Goal: Task Accomplishment & Management: Use online tool/utility

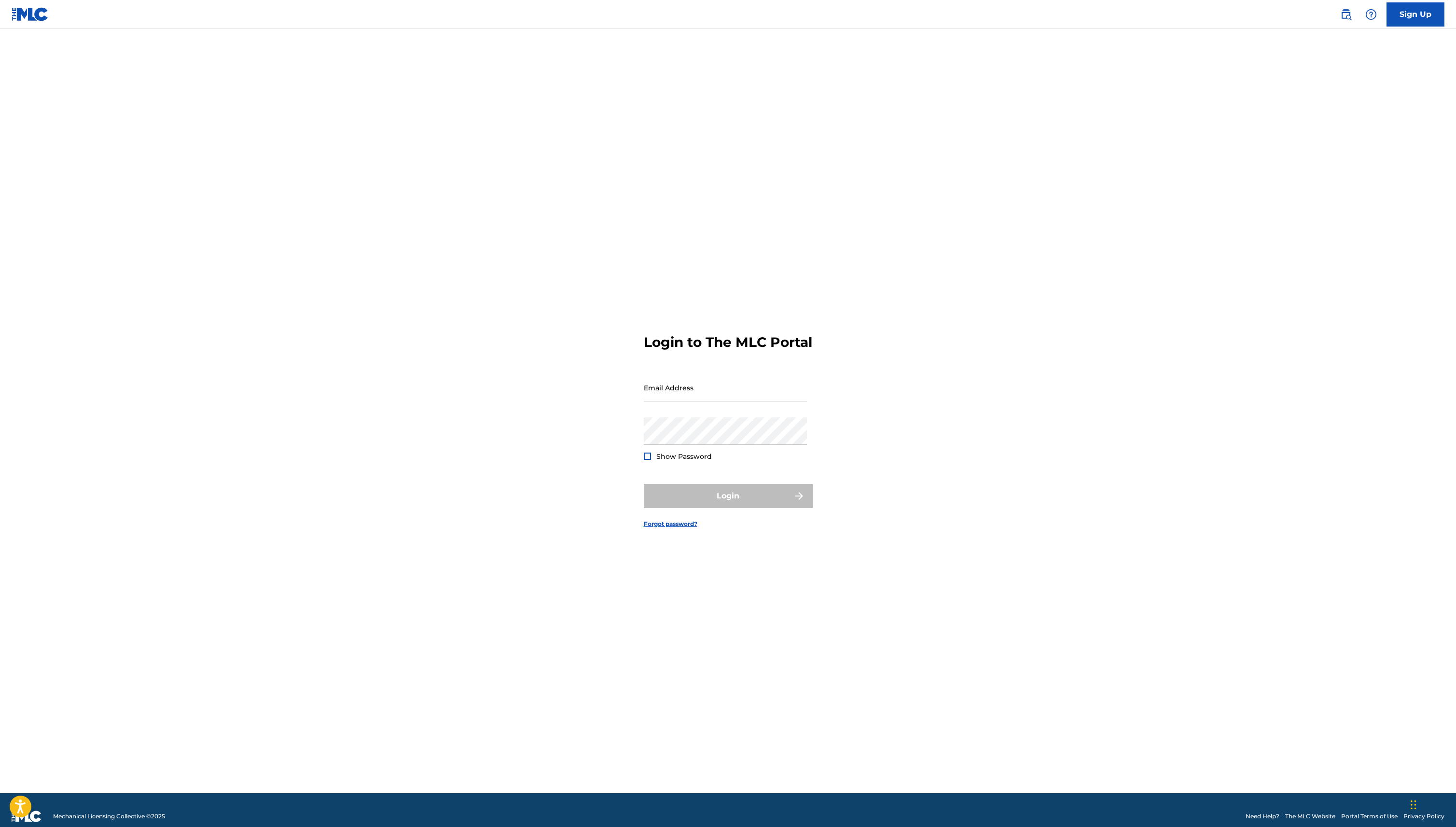
click at [685, 454] on div "Password Show Password" at bounding box center [726, 439] width 163 height 44
type input "[PERSON_NAME][EMAIL_ADDRESS][DOMAIN_NAME]"
click at [746, 499] on button "Login" at bounding box center [728, 495] width 169 height 24
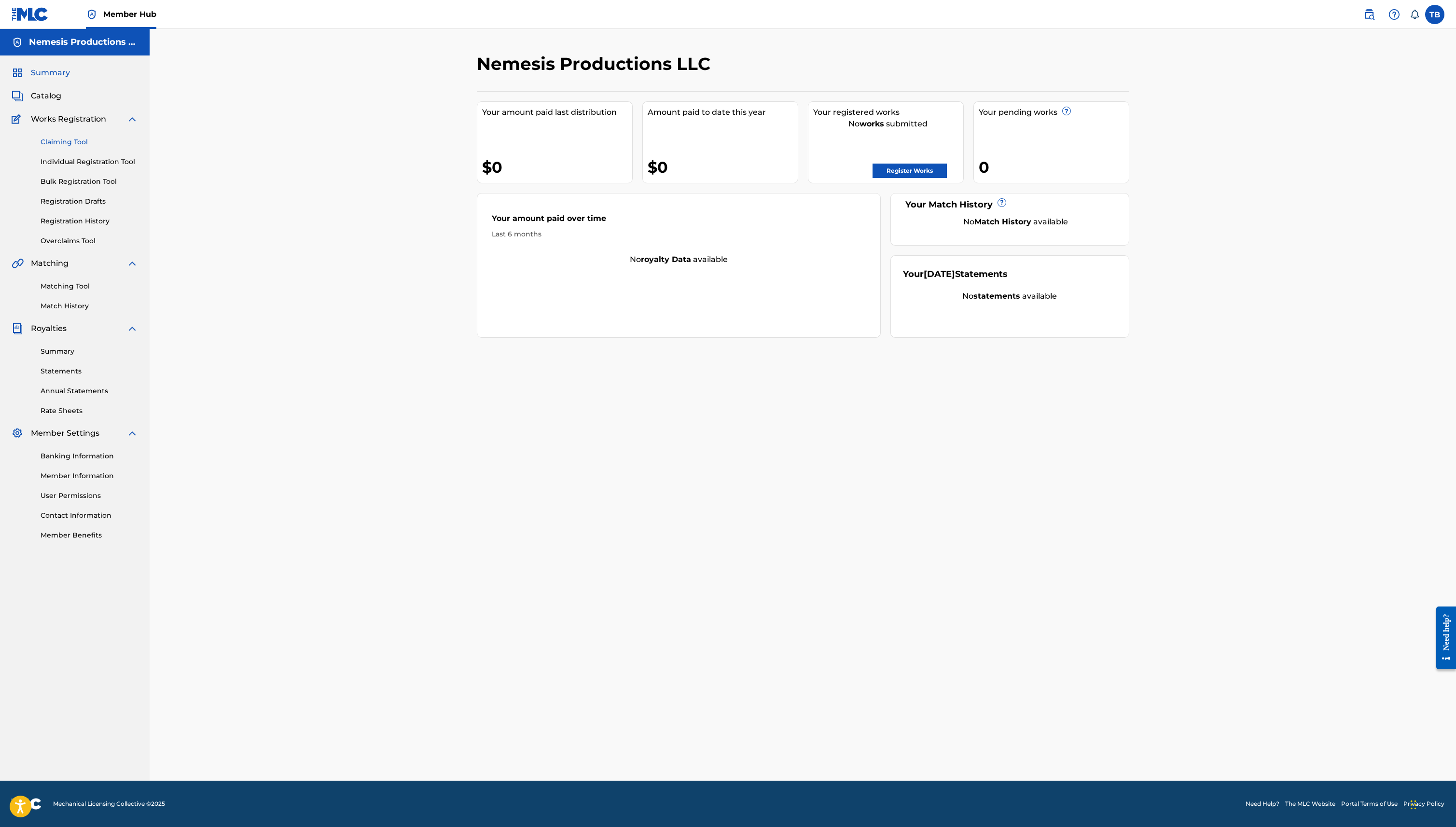
click at [73, 143] on link "Claiming Tool" at bounding box center [89, 141] width 98 height 10
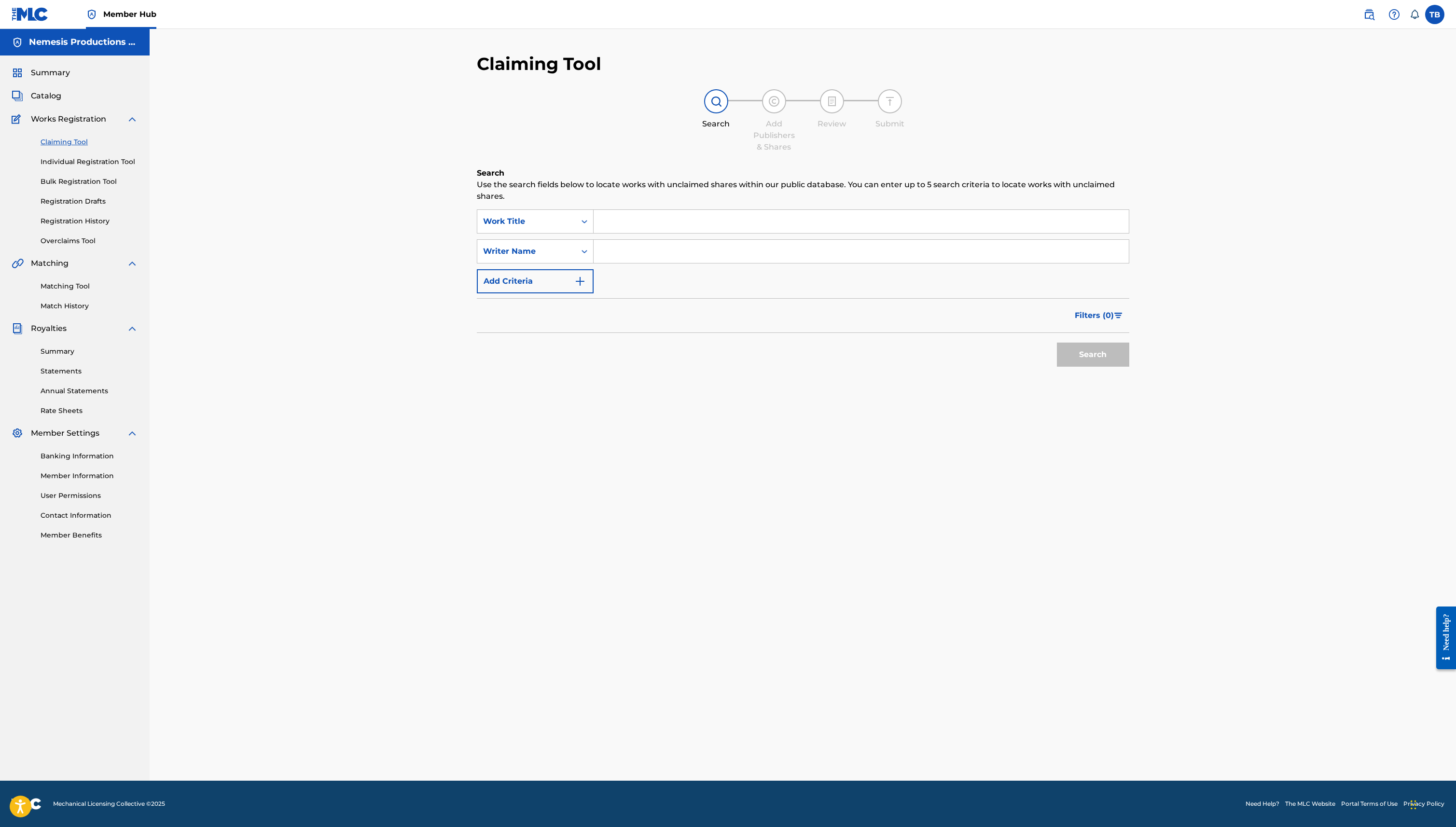
click at [631, 261] on input "Search Form" at bounding box center [861, 251] width 535 height 23
type input "[PERSON_NAME]"
click at [1058, 354] on button "Search" at bounding box center [1093, 354] width 72 height 24
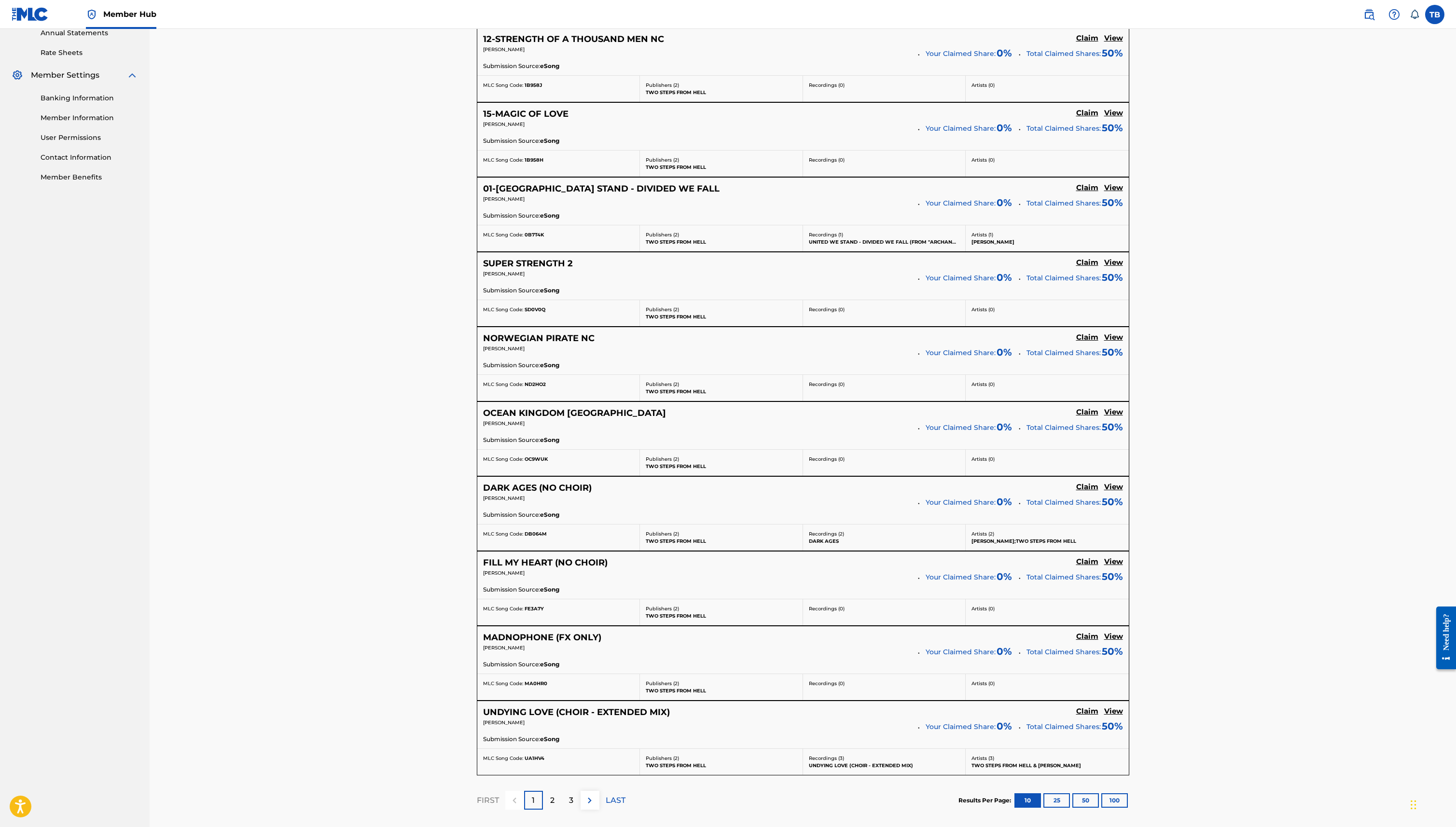
scroll to position [450, 0]
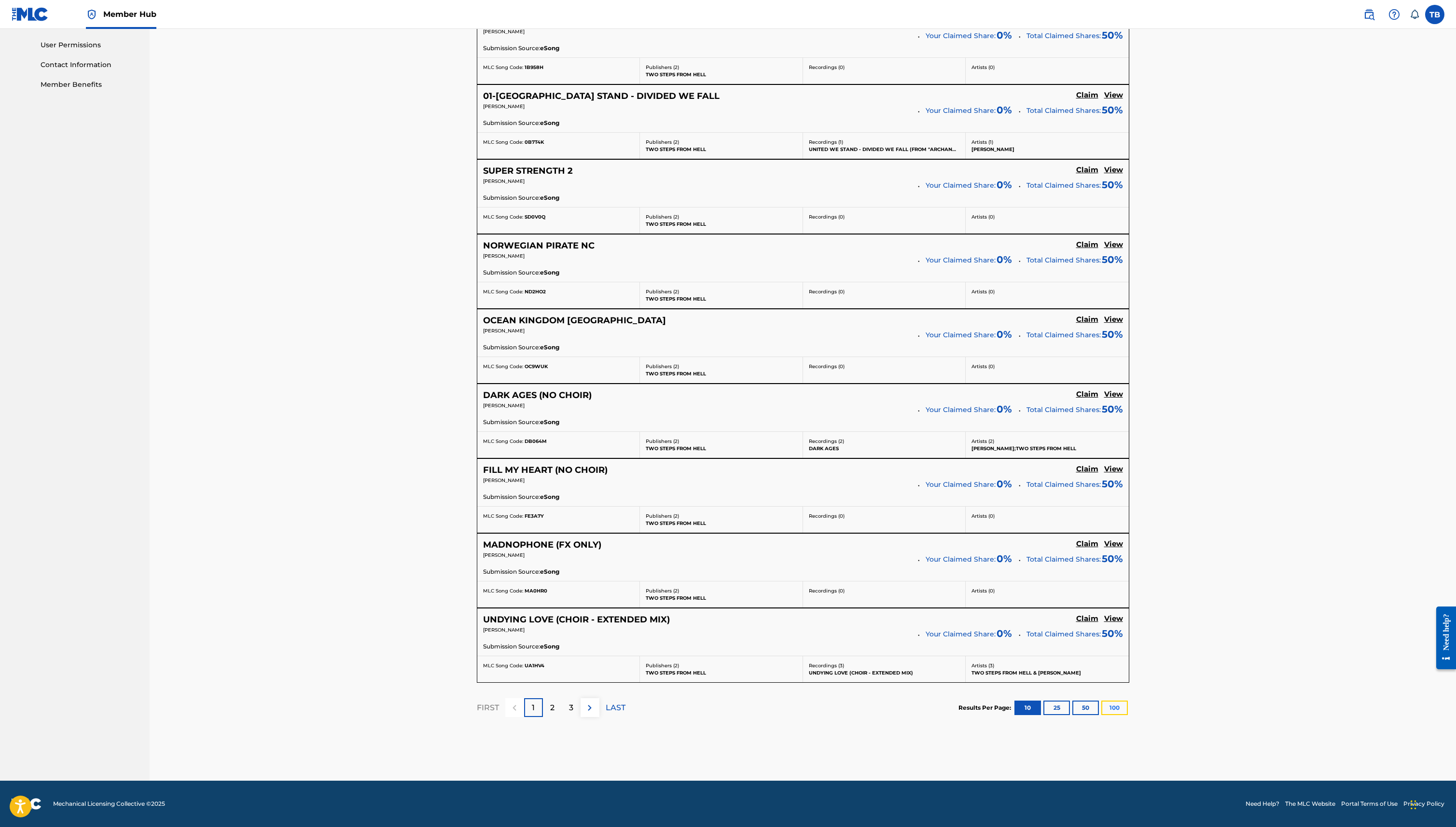
click at [1105, 705] on button "100" at bounding box center [1115, 708] width 27 height 14
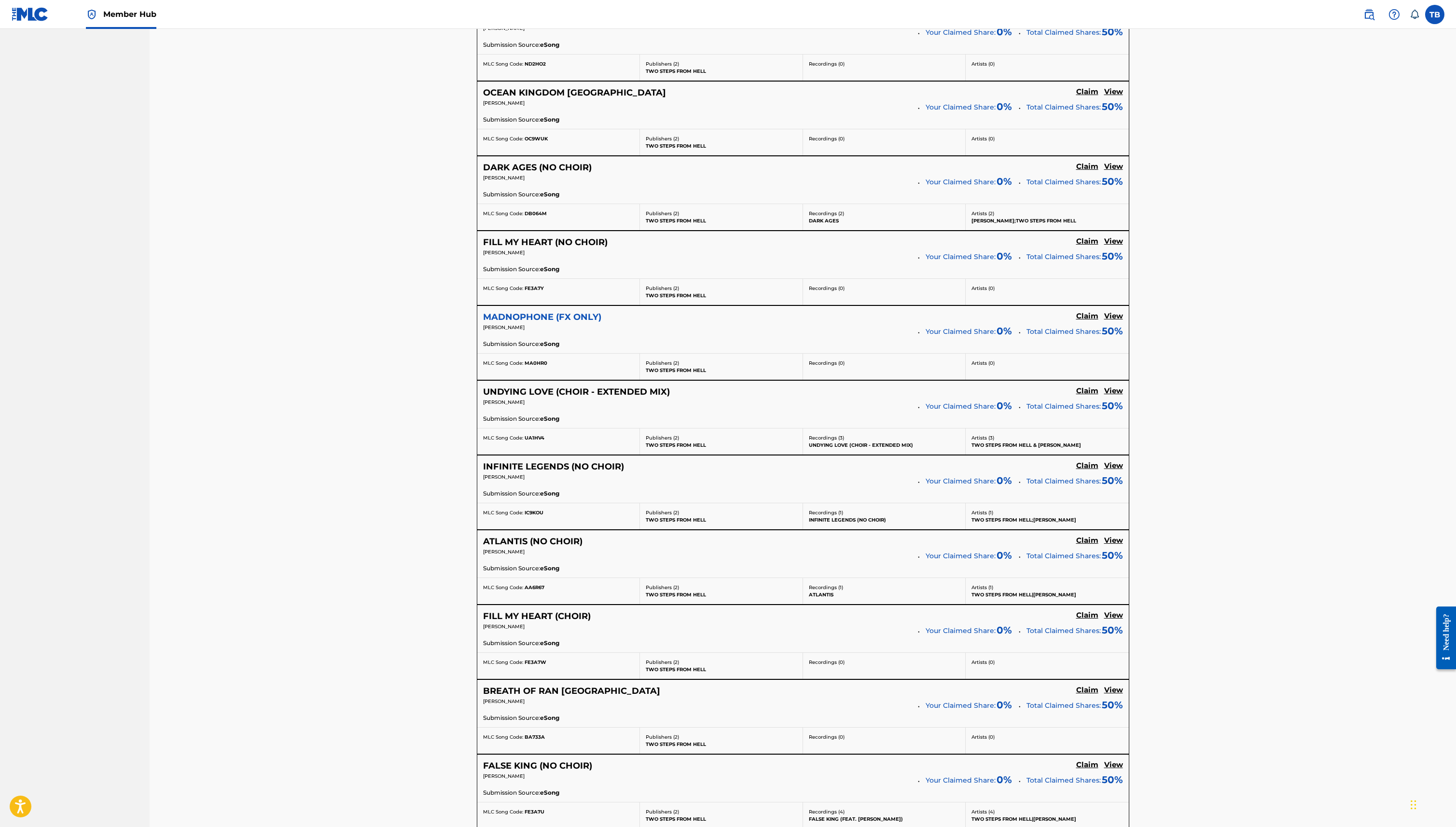
scroll to position [0, 0]
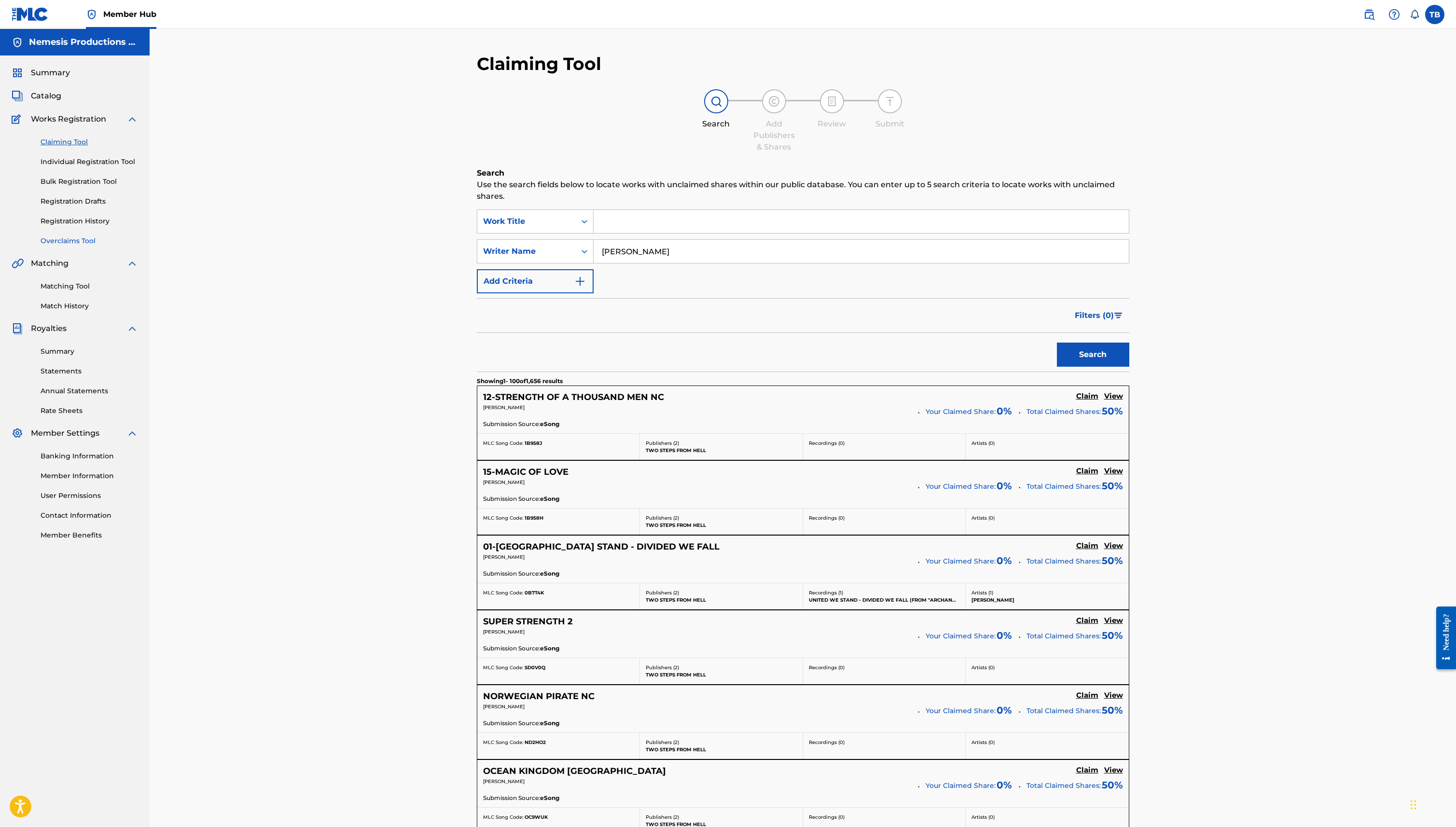
click at [75, 242] on link "Overclaims Tool" at bounding box center [89, 241] width 98 height 10
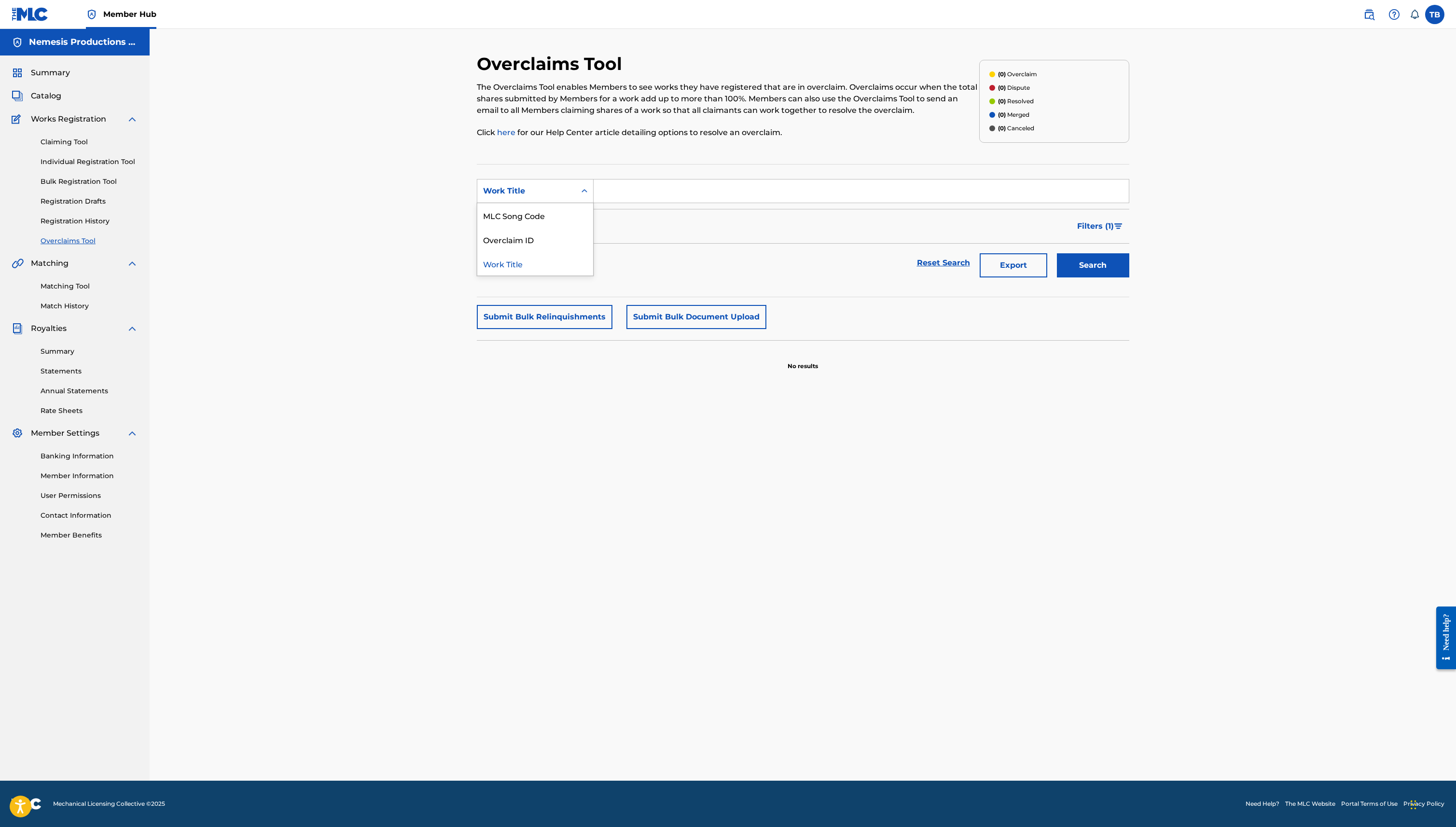
click at [544, 180] on div "Work Title" at bounding box center [535, 191] width 117 height 24
click at [521, 175] on section "SearchWithCriteria506b8d83-b85e-4bae-ae43-bf7e5556e261 Work Title Filter Status…" at bounding box center [803, 230] width 653 height 133
click at [75, 307] on link "Match History" at bounding box center [89, 305] width 98 height 10
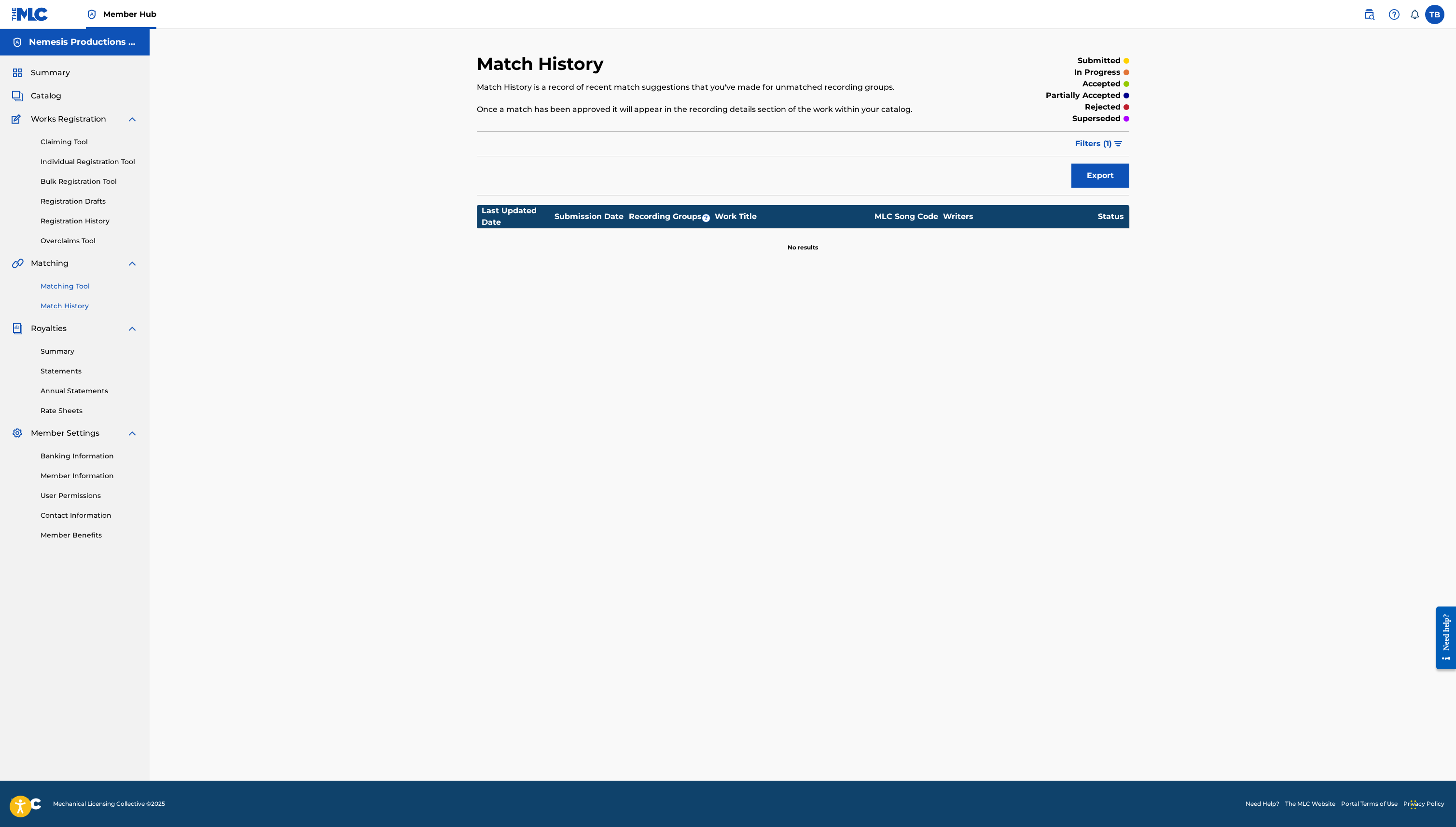
click at [77, 285] on link "Matching Tool" at bounding box center [89, 286] width 98 height 10
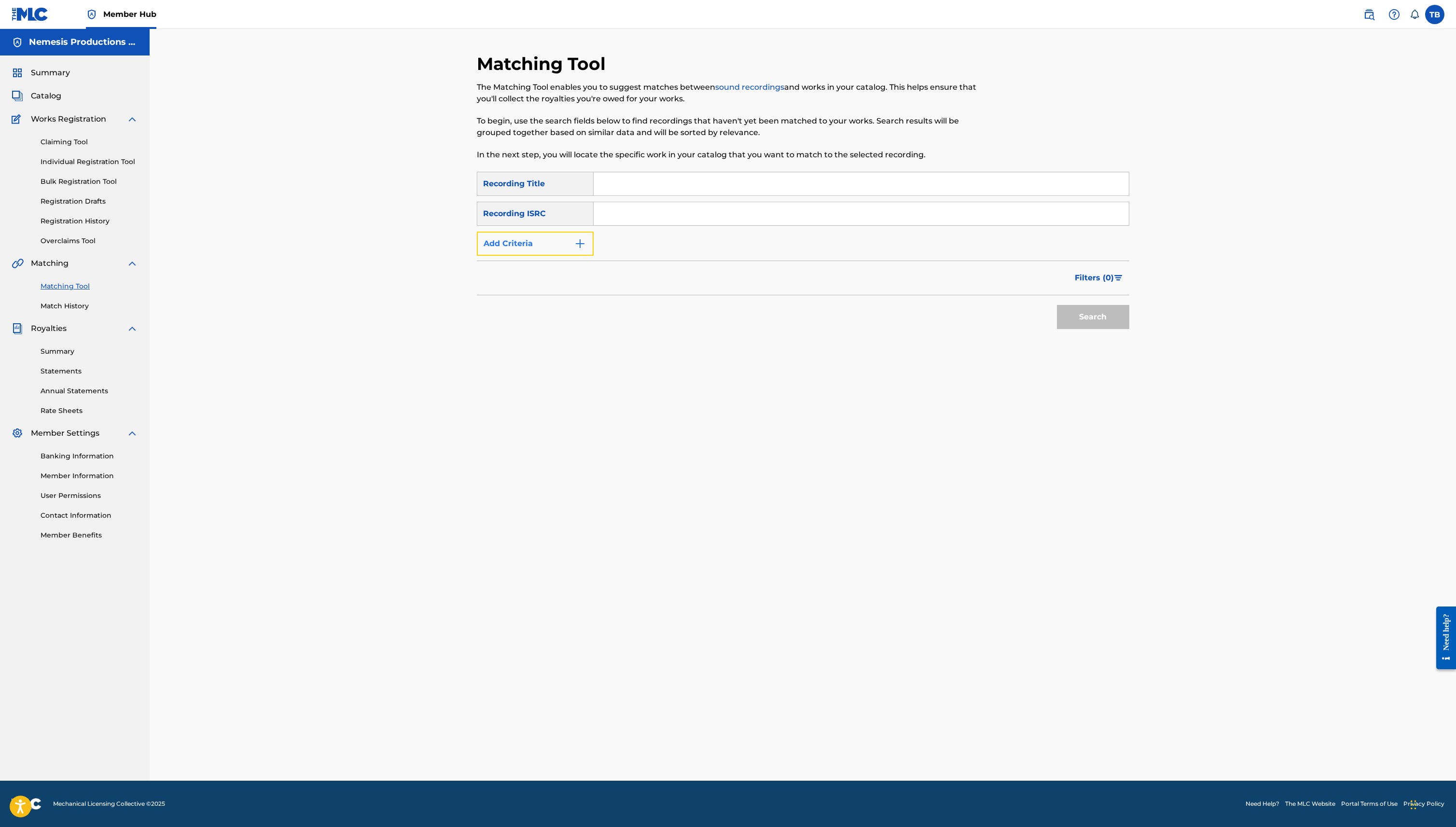
click at [514, 244] on button "Add Criteria" at bounding box center [535, 243] width 117 height 24
click at [782, 250] on input "Search Form" at bounding box center [852, 244] width 517 height 23
type input "[PERSON_NAME]"
click at [1076, 350] on button "Search" at bounding box center [1093, 346] width 72 height 24
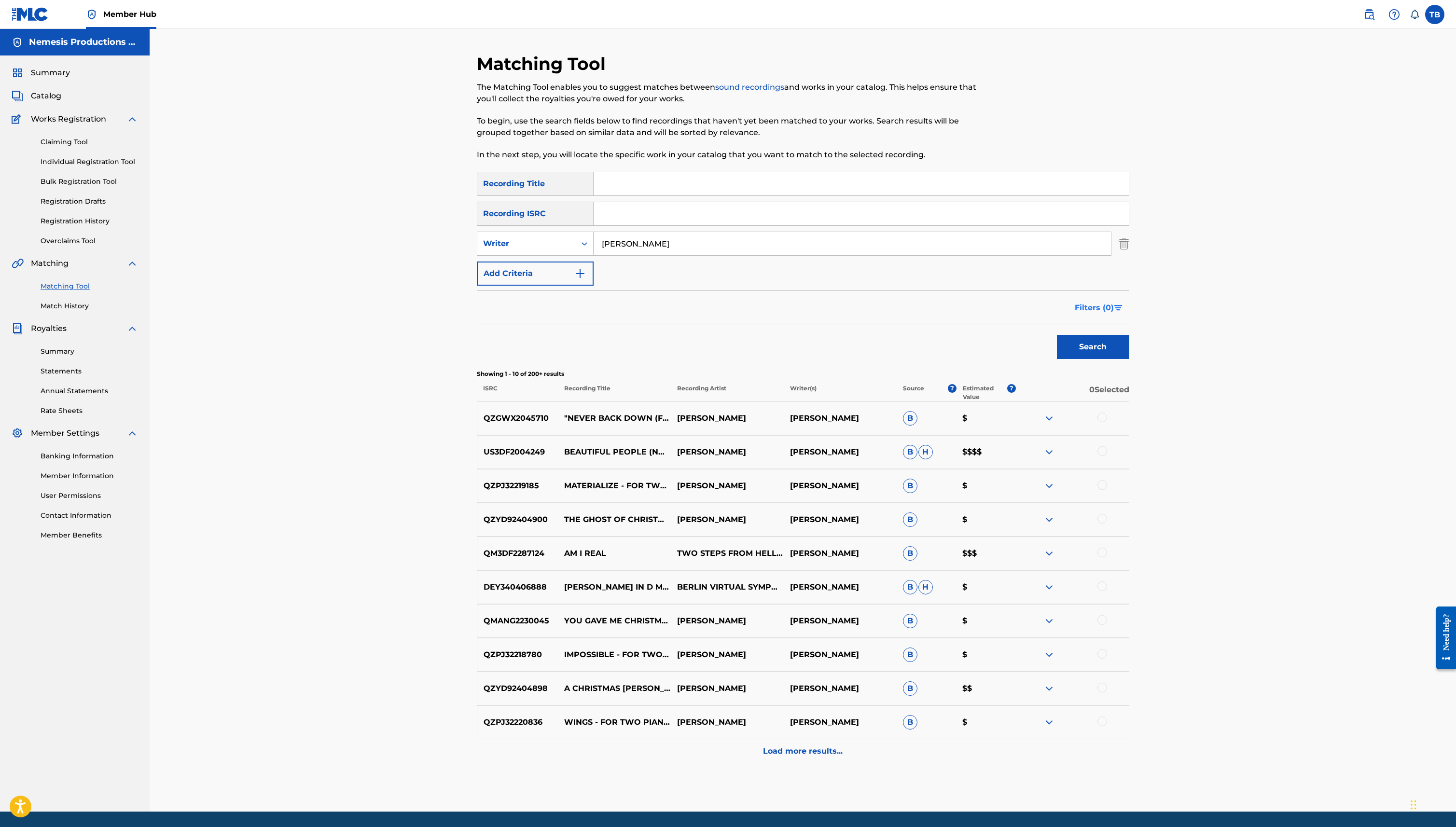
click at [1122, 298] on button "Filters ( 0 )" at bounding box center [1099, 307] width 61 height 24
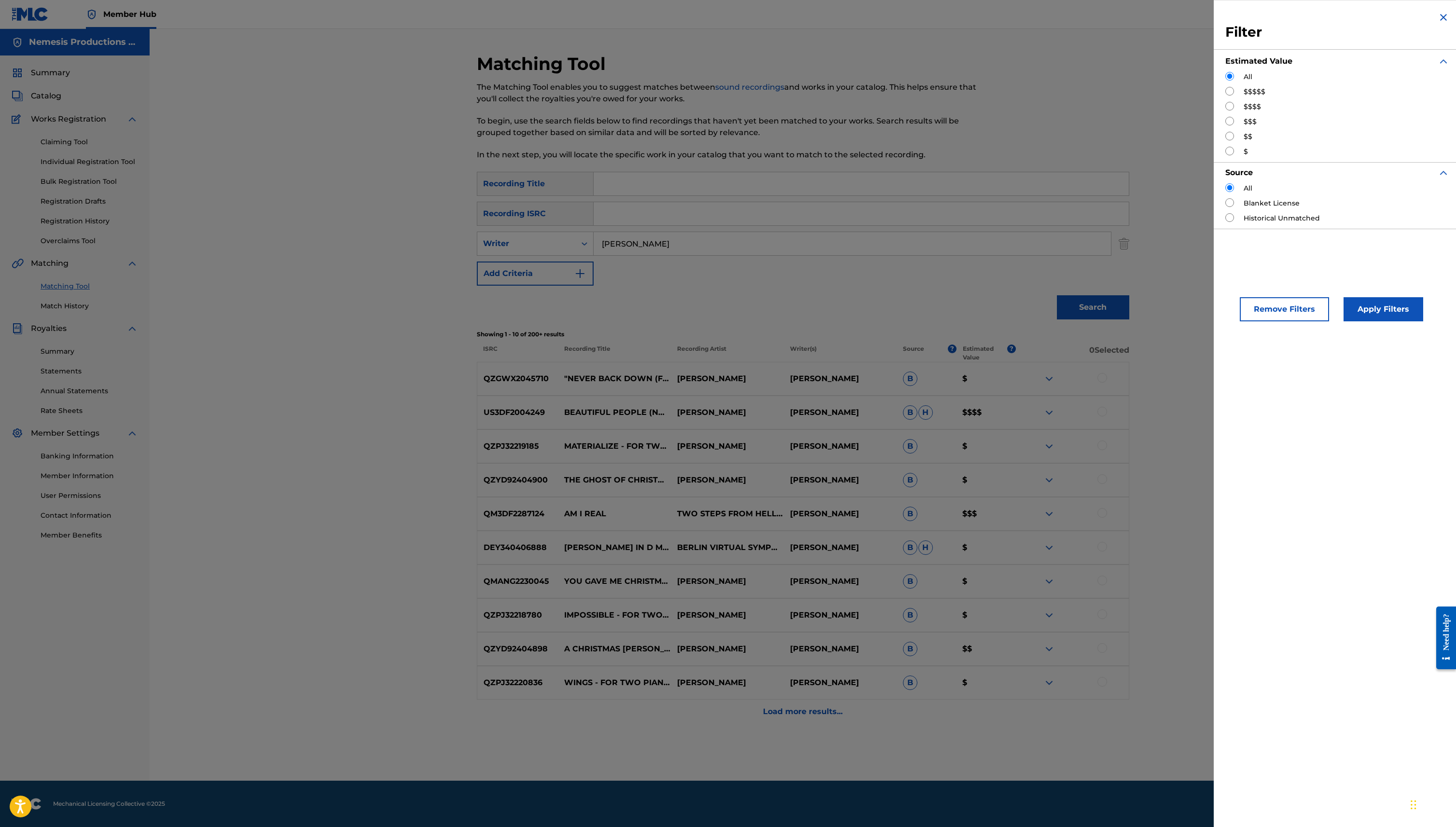
click at [1235, 96] on div "$$$$$" at bounding box center [1337, 92] width 224 height 10
click at [1224, 91] on div "Filter Estimated Value All $$$$$ $$$$ $$$ $$ $ Source All Blanket License Histo…" at bounding box center [1336, 119] width 247 height 240
click at [1228, 91] on input "Search Form" at bounding box center [1229, 91] width 9 height 9
radio input "true"
click at [1373, 310] on button "Apply Filters" at bounding box center [1383, 308] width 80 height 24
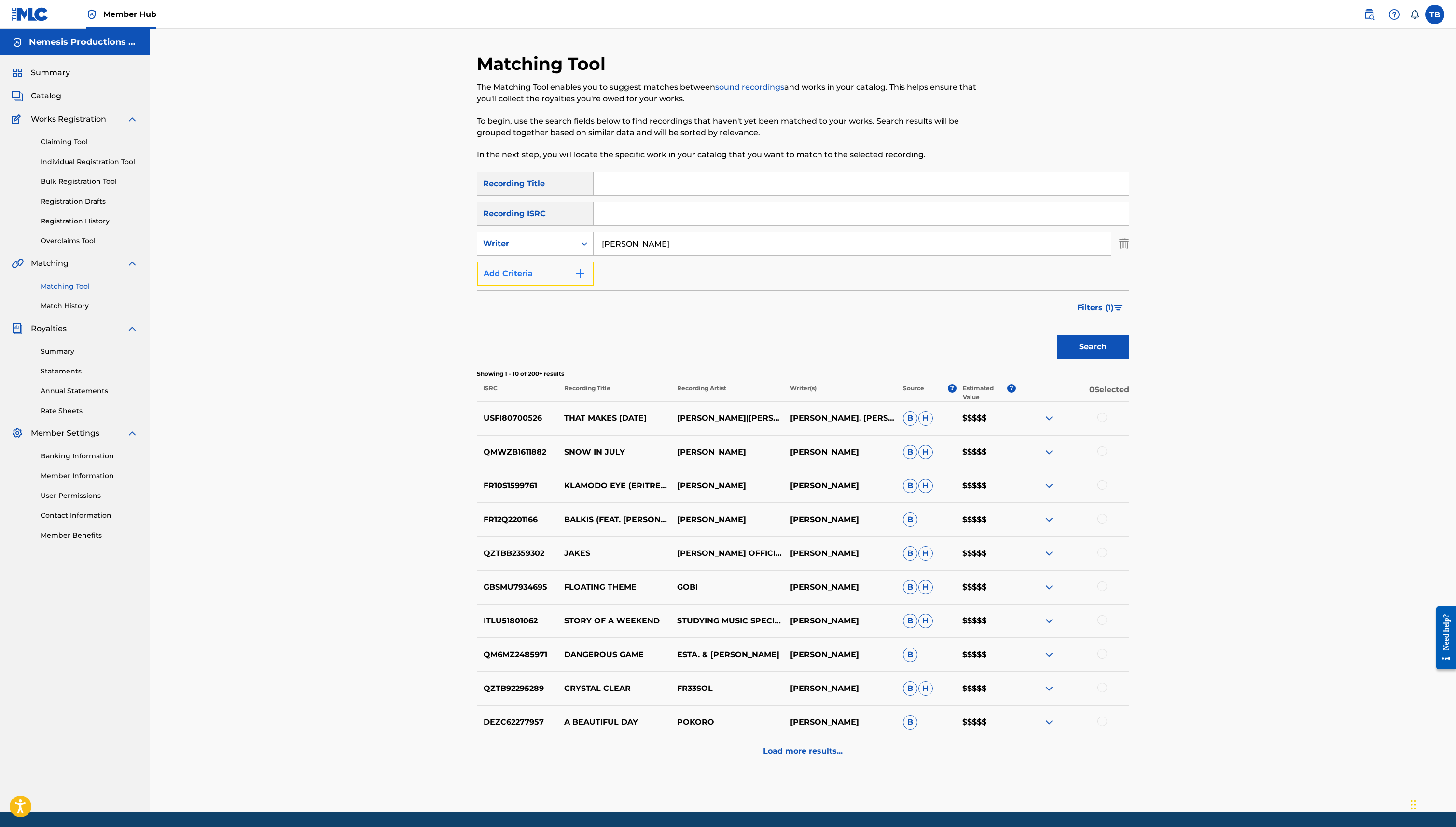
click at [521, 266] on button "Add Criteria" at bounding box center [535, 273] width 117 height 24
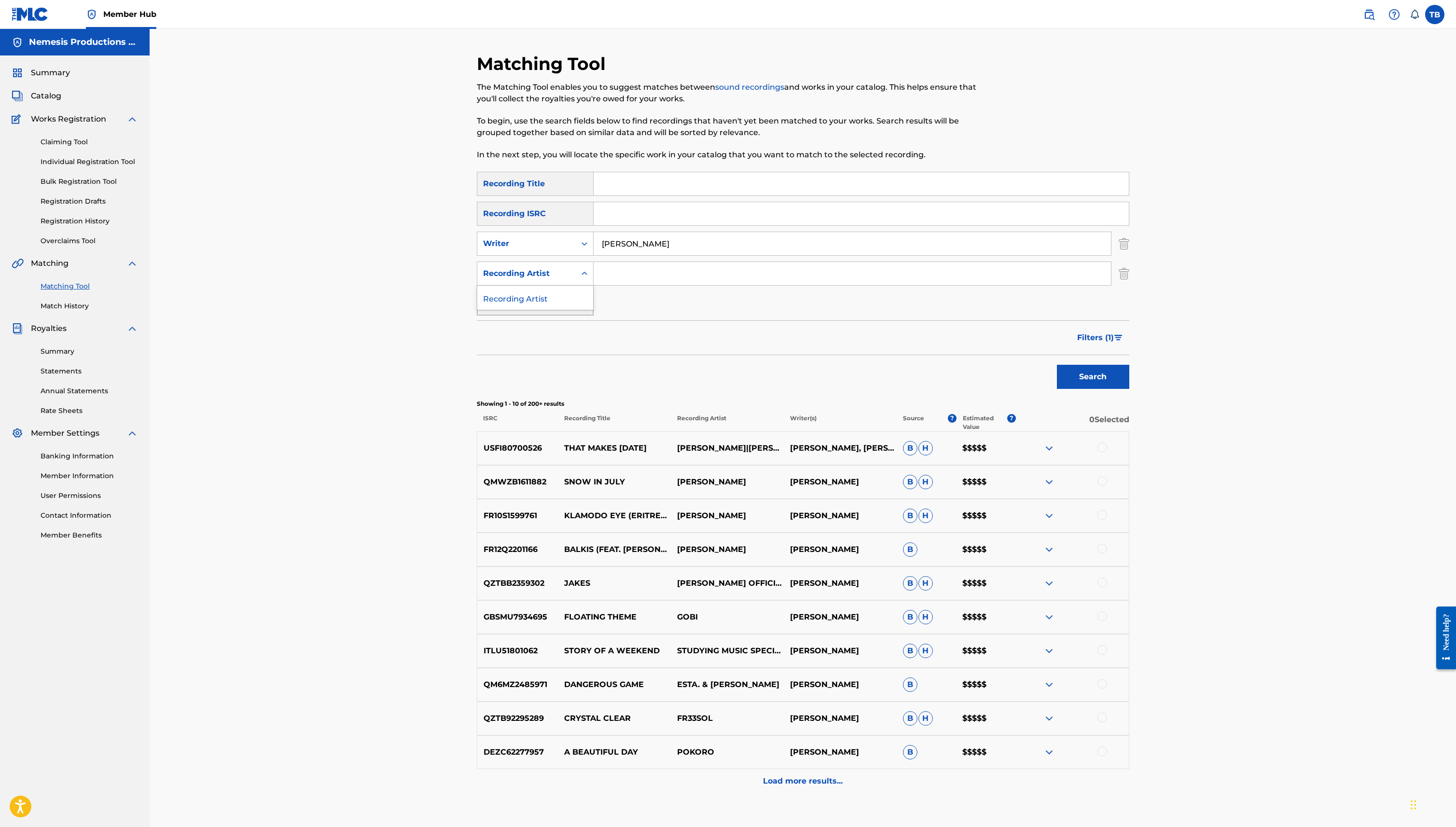
click at [554, 267] on div "Recording Artist" at bounding box center [526, 273] width 87 height 11
click at [713, 278] on input "Search Form" at bounding box center [852, 273] width 517 height 23
type input "[PERSON_NAME]"
click at [1108, 391] on div "Search" at bounding box center [1090, 374] width 77 height 39
click at [1116, 377] on button "Search" at bounding box center [1093, 377] width 72 height 24
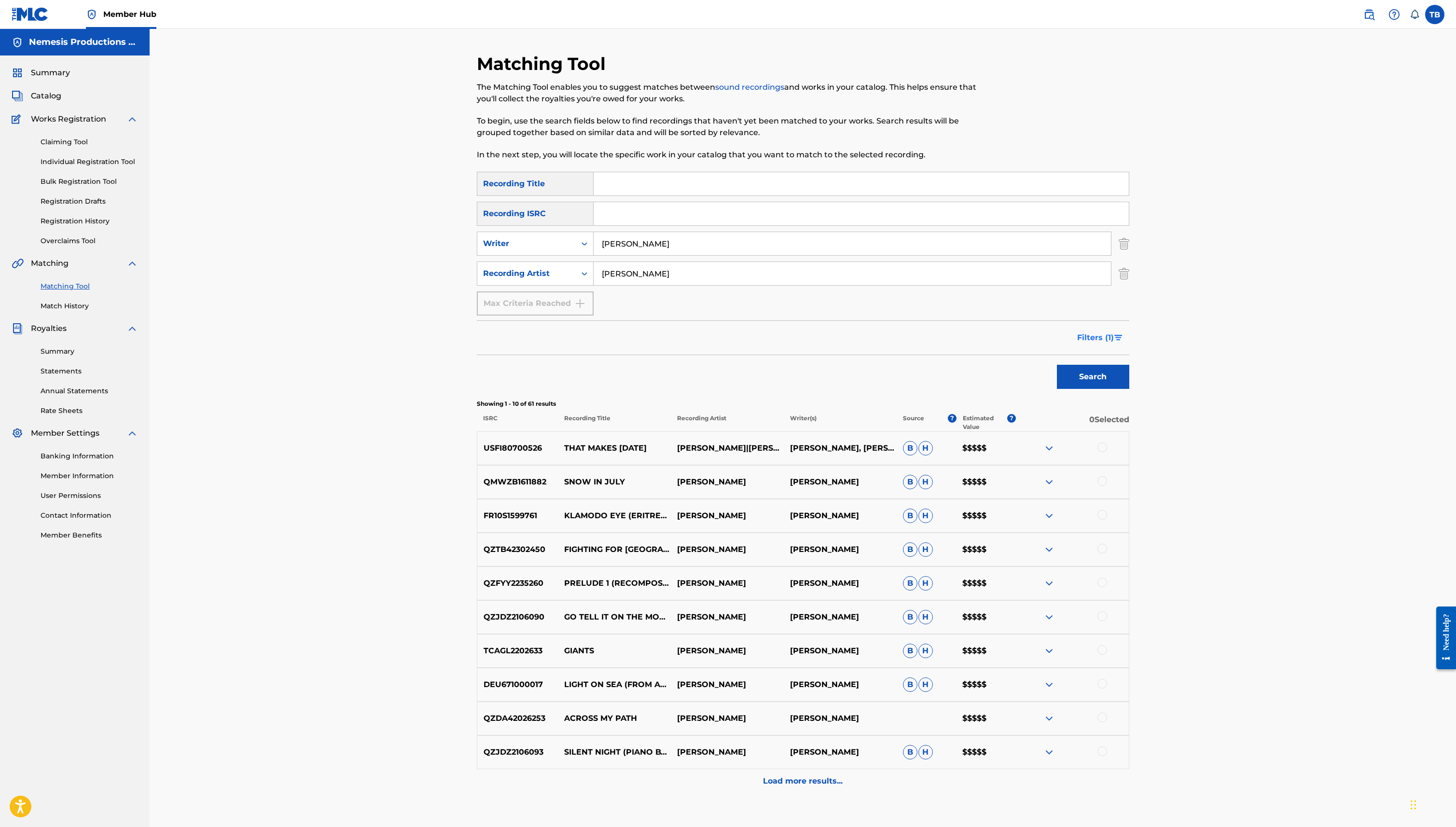
click at [1106, 343] on span "Filters ( 1 )" at bounding box center [1096, 338] width 37 height 11
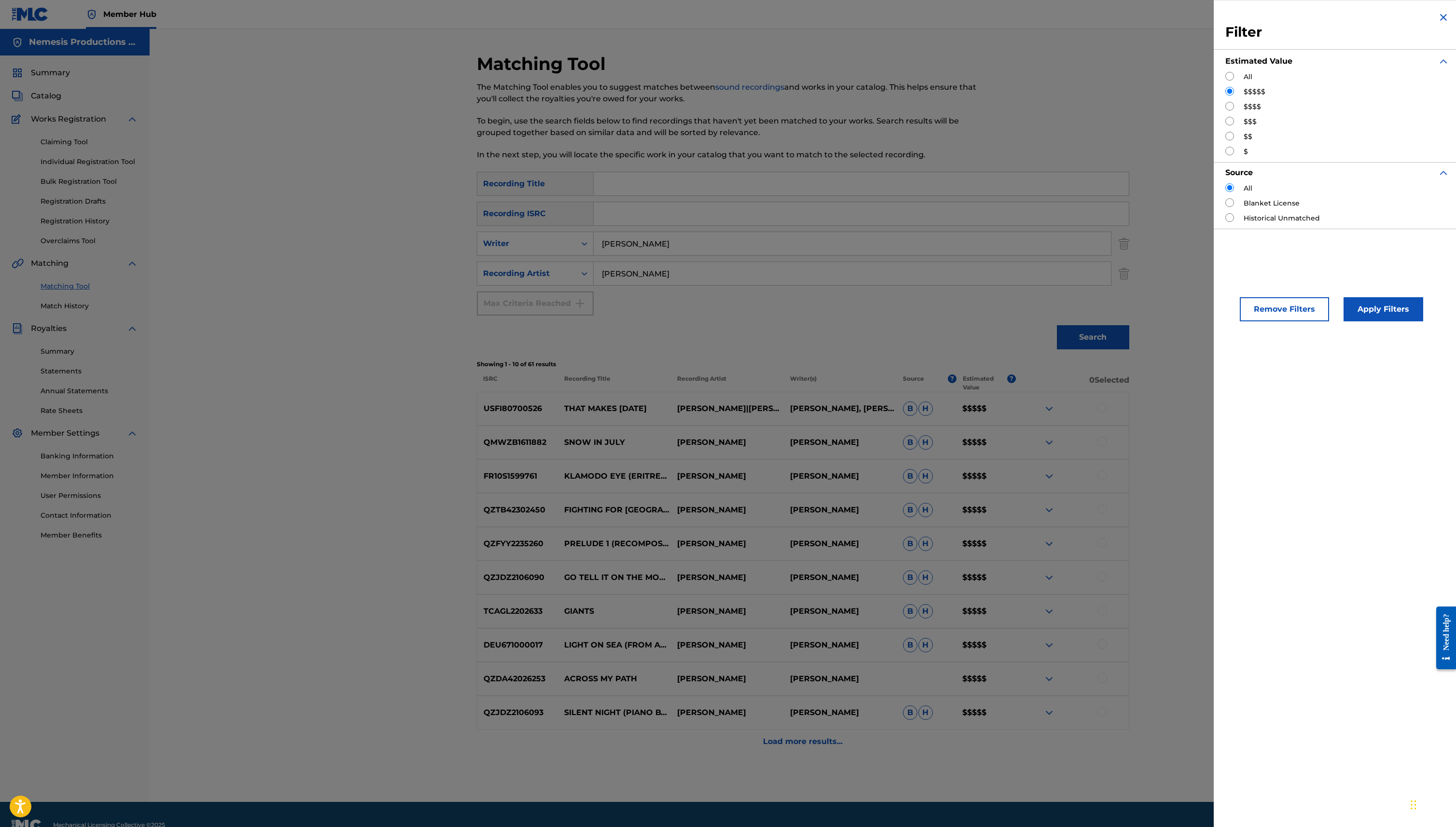
click at [1248, 105] on label "$$$$" at bounding box center [1252, 106] width 17 height 10
click at [1230, 107] on input "Search Form" at bounding box center [1229, 105] width 9 height 9
radio input "true"
click at [1373, 314] on button "Apply Filters" at bounding box center [1383, 308] width 80 height 24
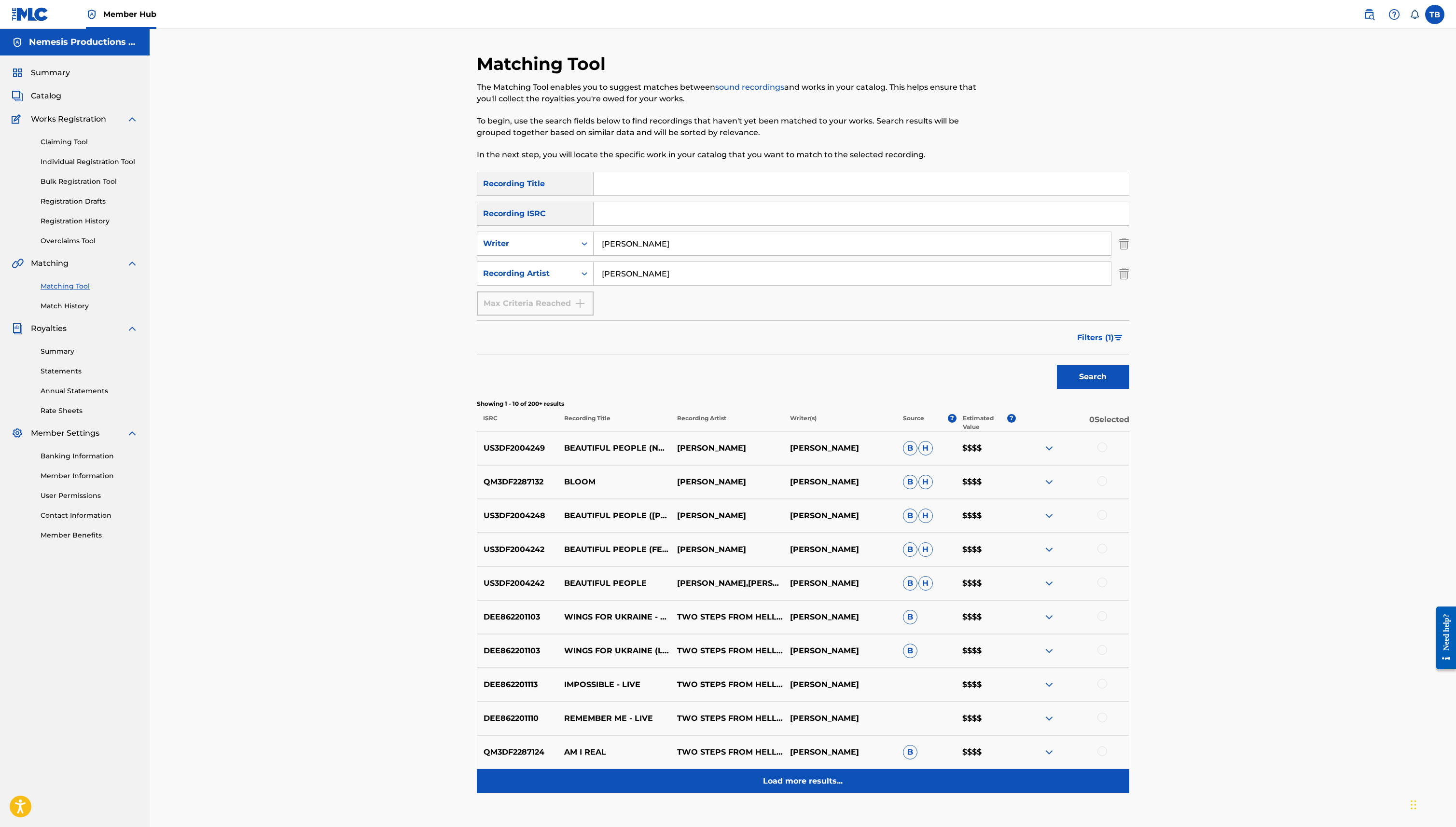
click at [766, 781] on p "Load more results..." at bounding box center [802, 781] width 80 height 11
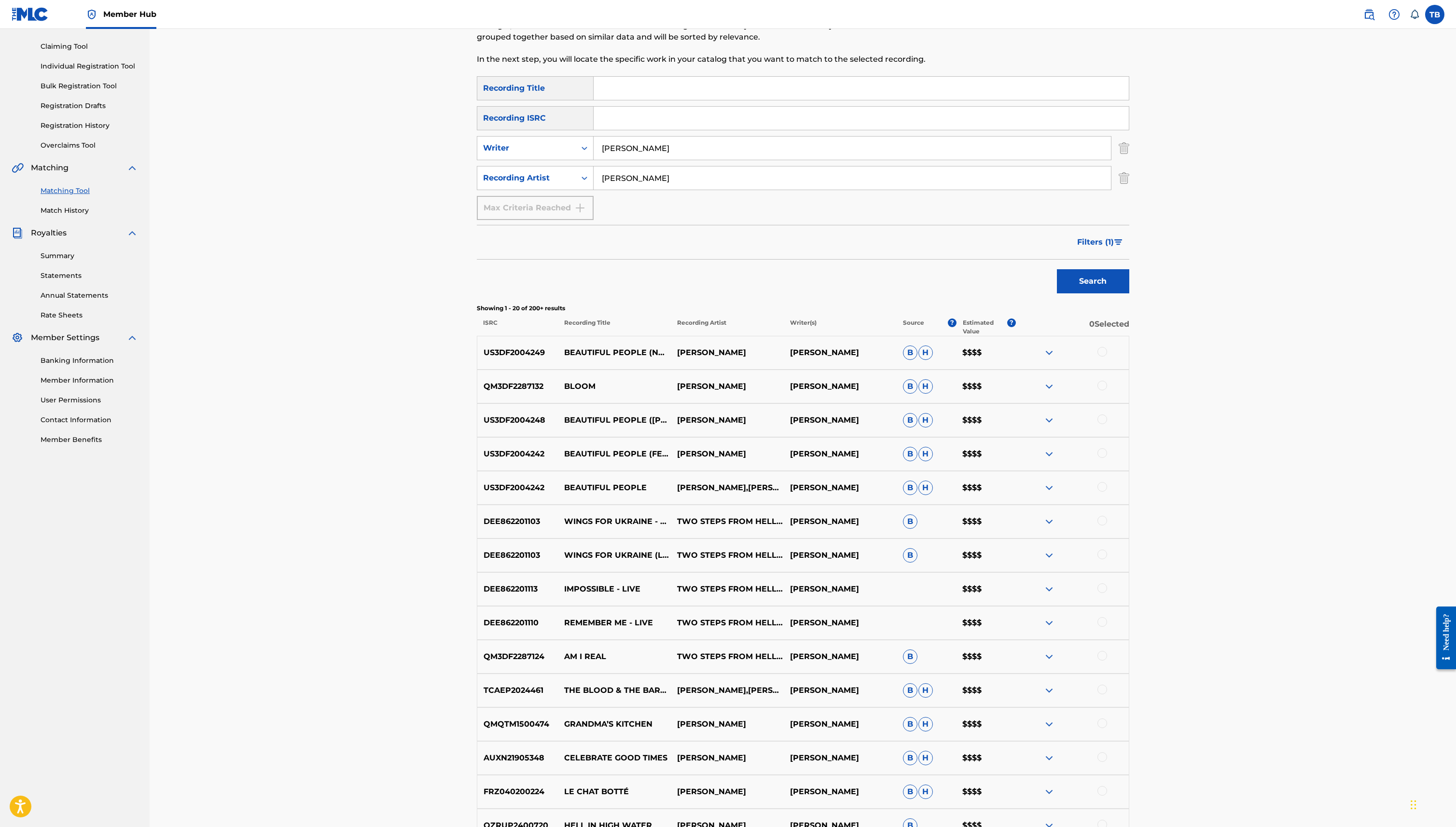
scroll to position [101, 0]
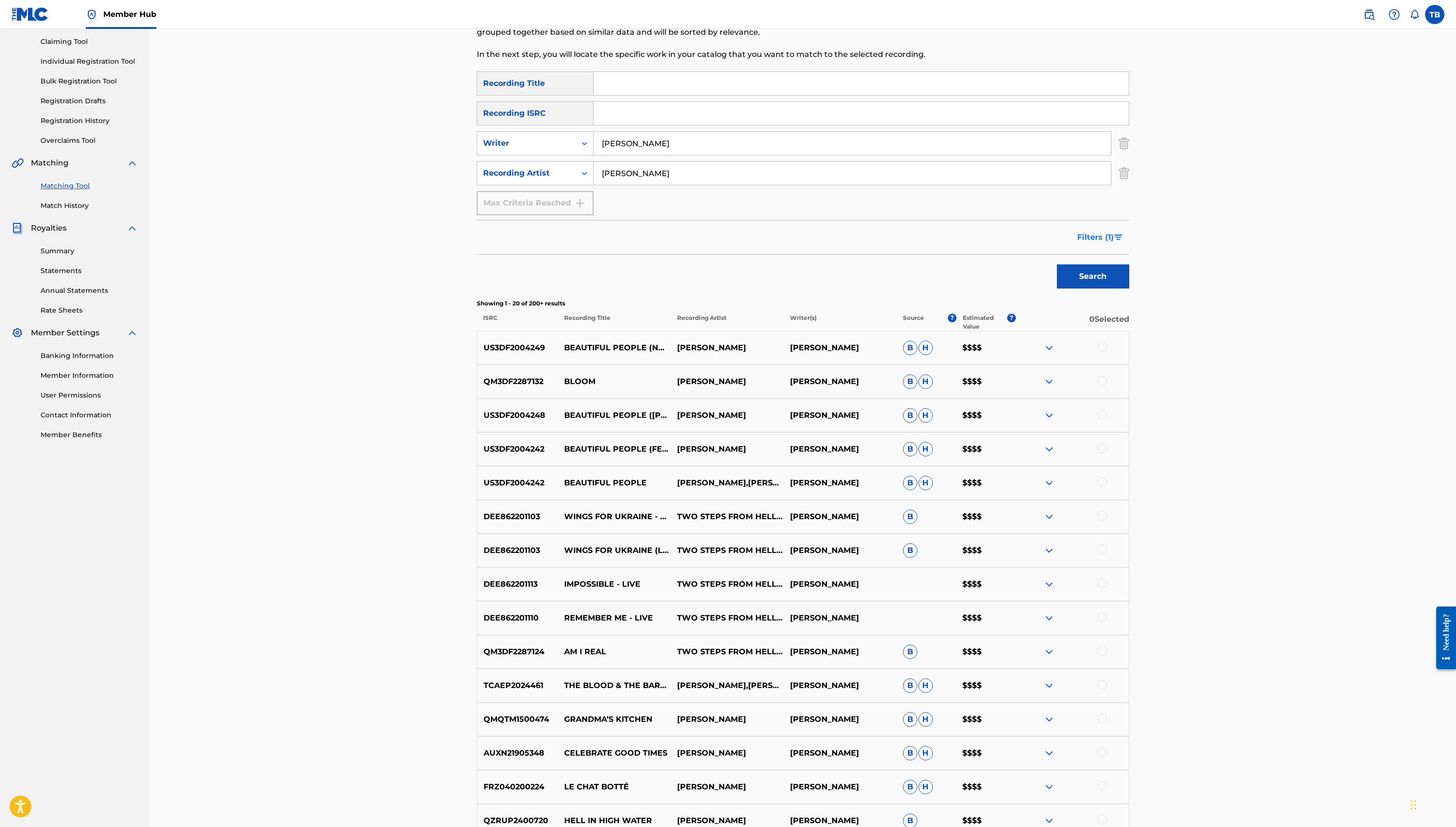
click at [1092, 230] on button "Filters ( 1 )" at bounding box center [1099, 237] width 58 height 24
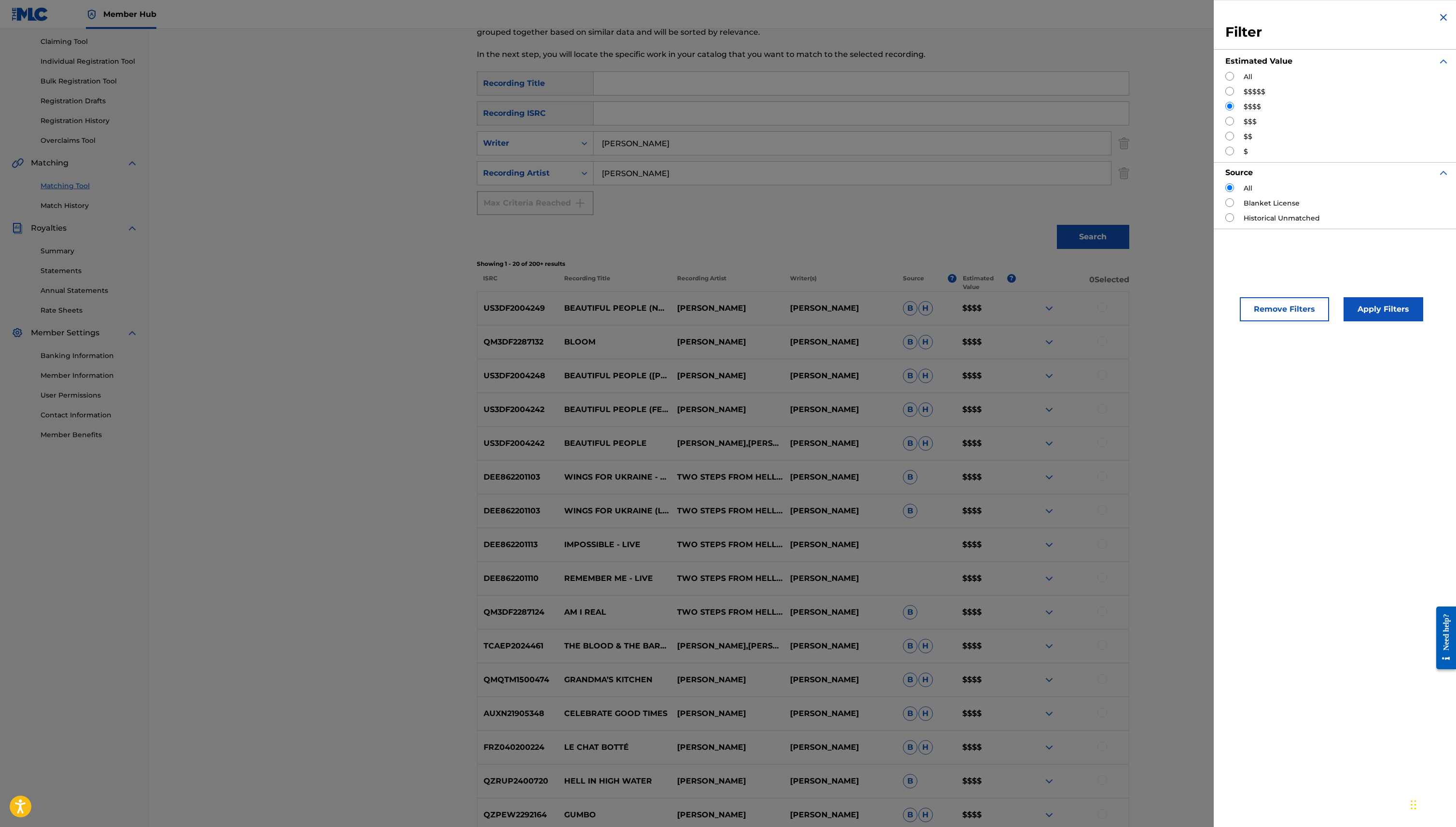
click at [1239, 79] on div "All" at bounding box center [1337, 77] width 224 height 10
click at [1231, 97] on div "$$$$$" at bounding box center [1337, 92] width 224 height 10
click at [1229, 94] on input "Search Form" at bounding box center [1229, 91] width 9 height 9
radio input "true"
click at [1390, 298] on button "Apply Filters" at bounding box center [1383, 308] width 80 height 24
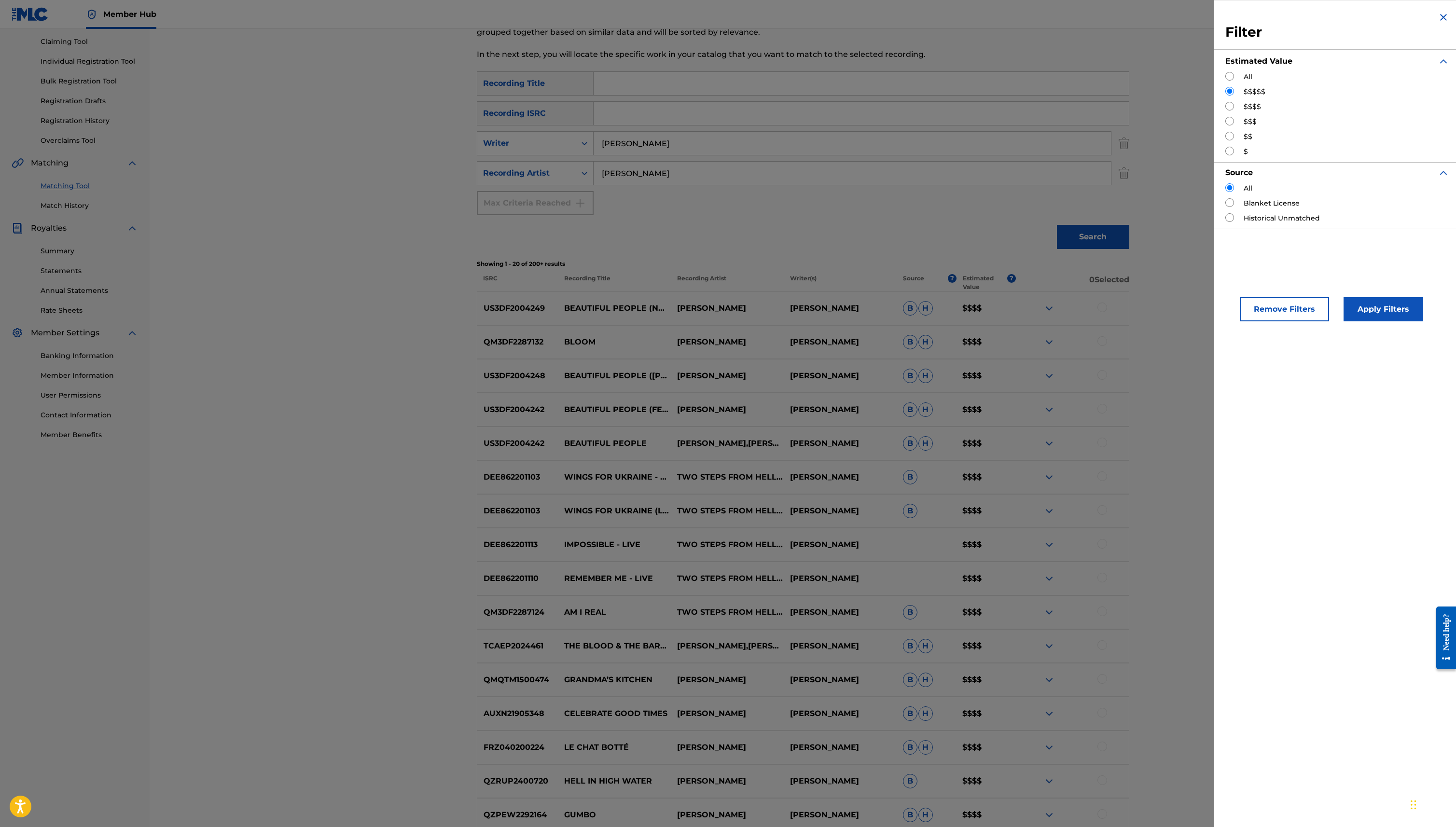
scroll to position [0, 0]
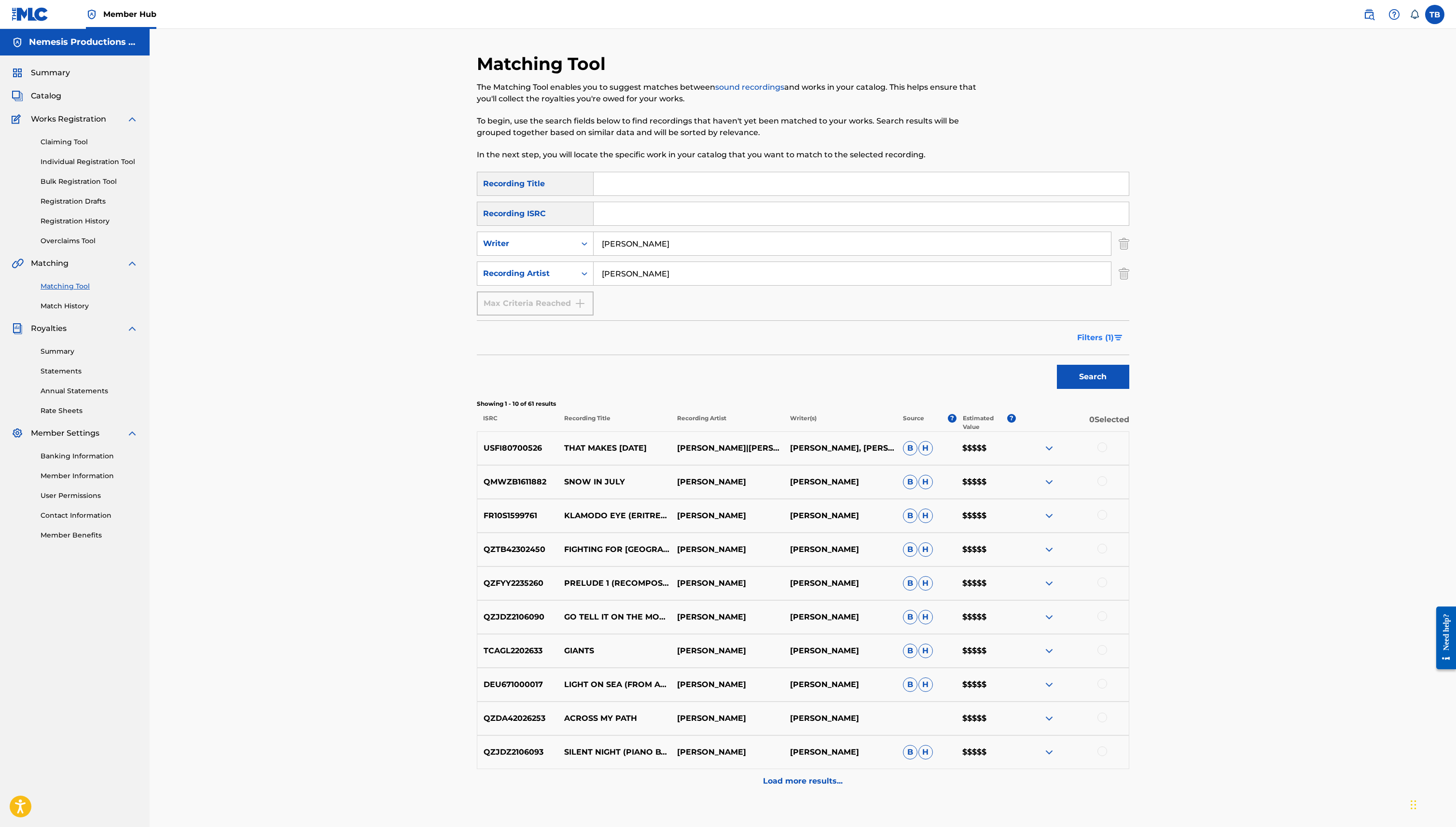
click at [1114, 347] on button "Filters ( 1 )" at bounding box center [1099, 337] width 58 height 24
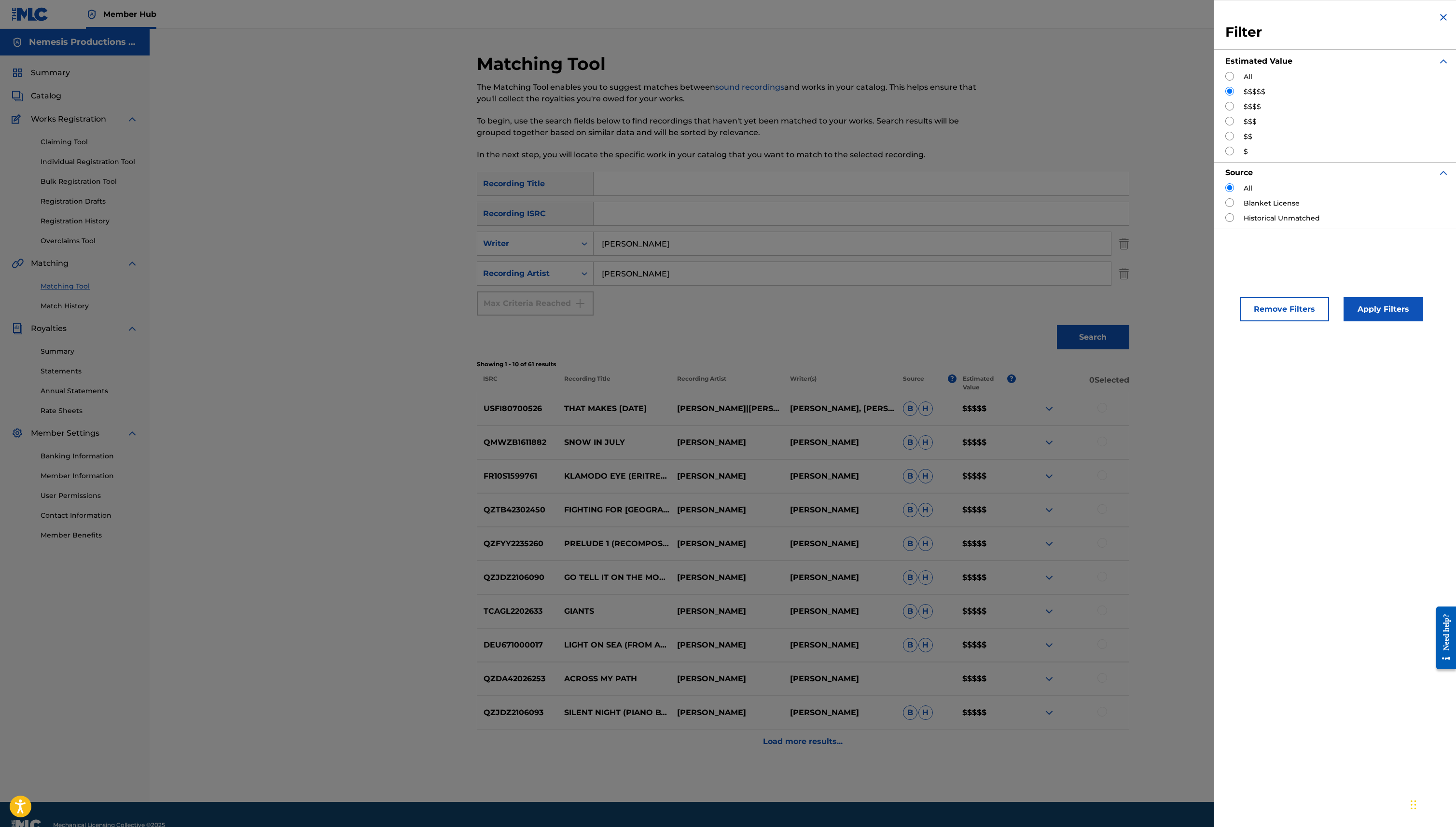
click at [1232, 106] on input "Search Form" at bounding box center [1229, 105] width 9 height 9
radio input "true"
click at [1373, 317] on button "Apply Filters" at bounding box center [1383, 308] width 80 height 24
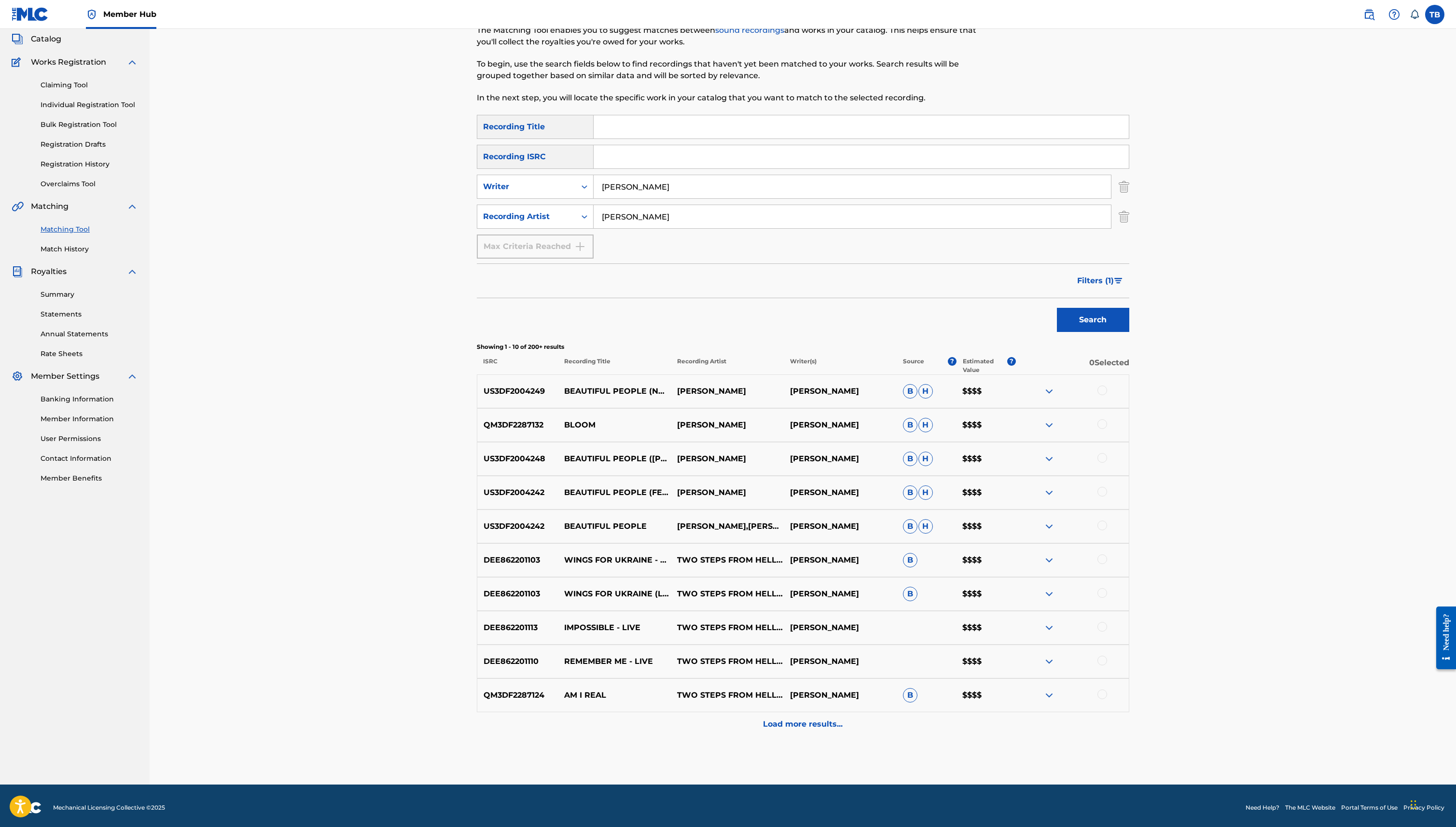
scroll to position [61, 0]
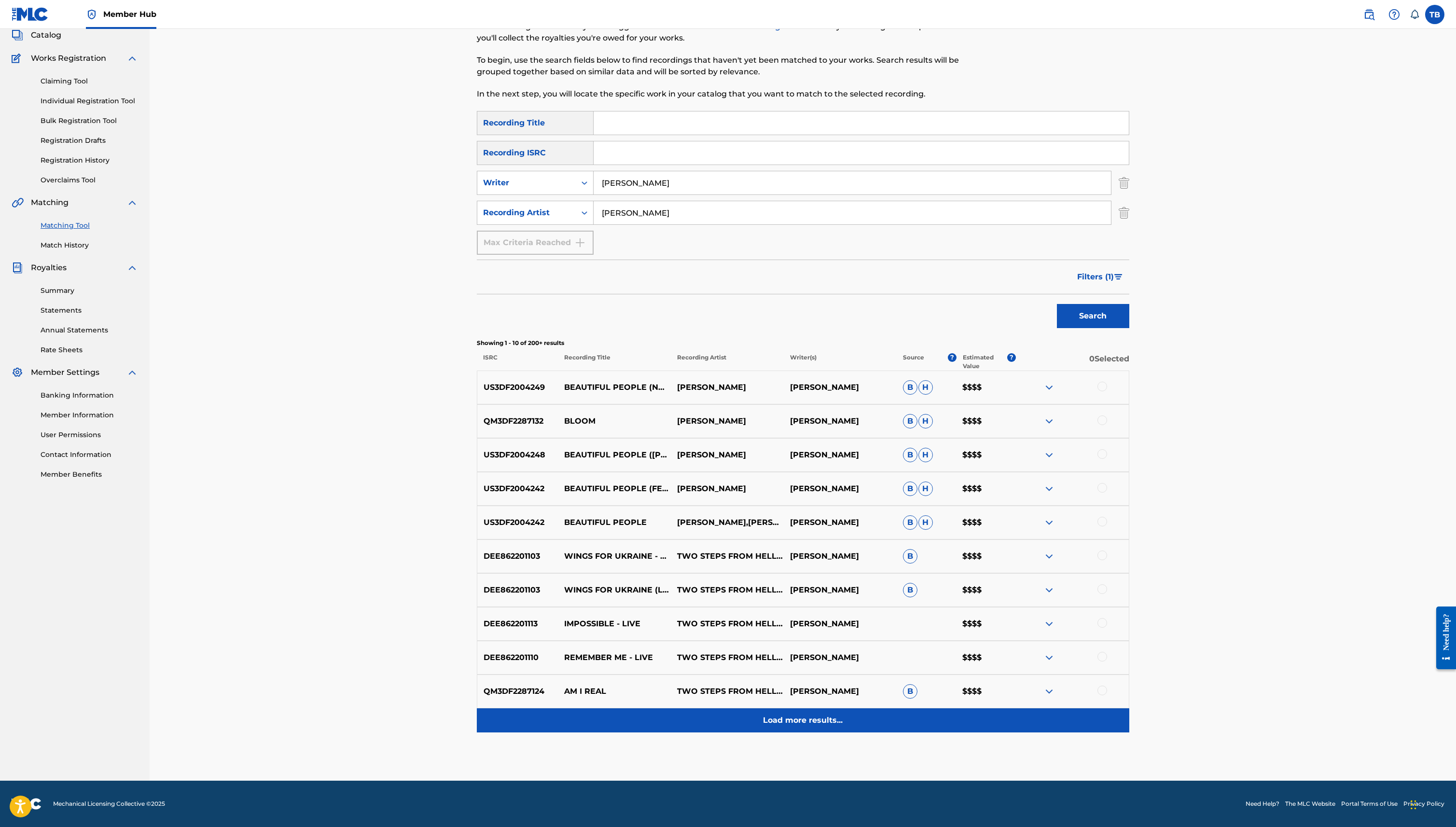
click at [802, 719] on p "Load more results..." at bounding box center [802, 720] width 80 height 11
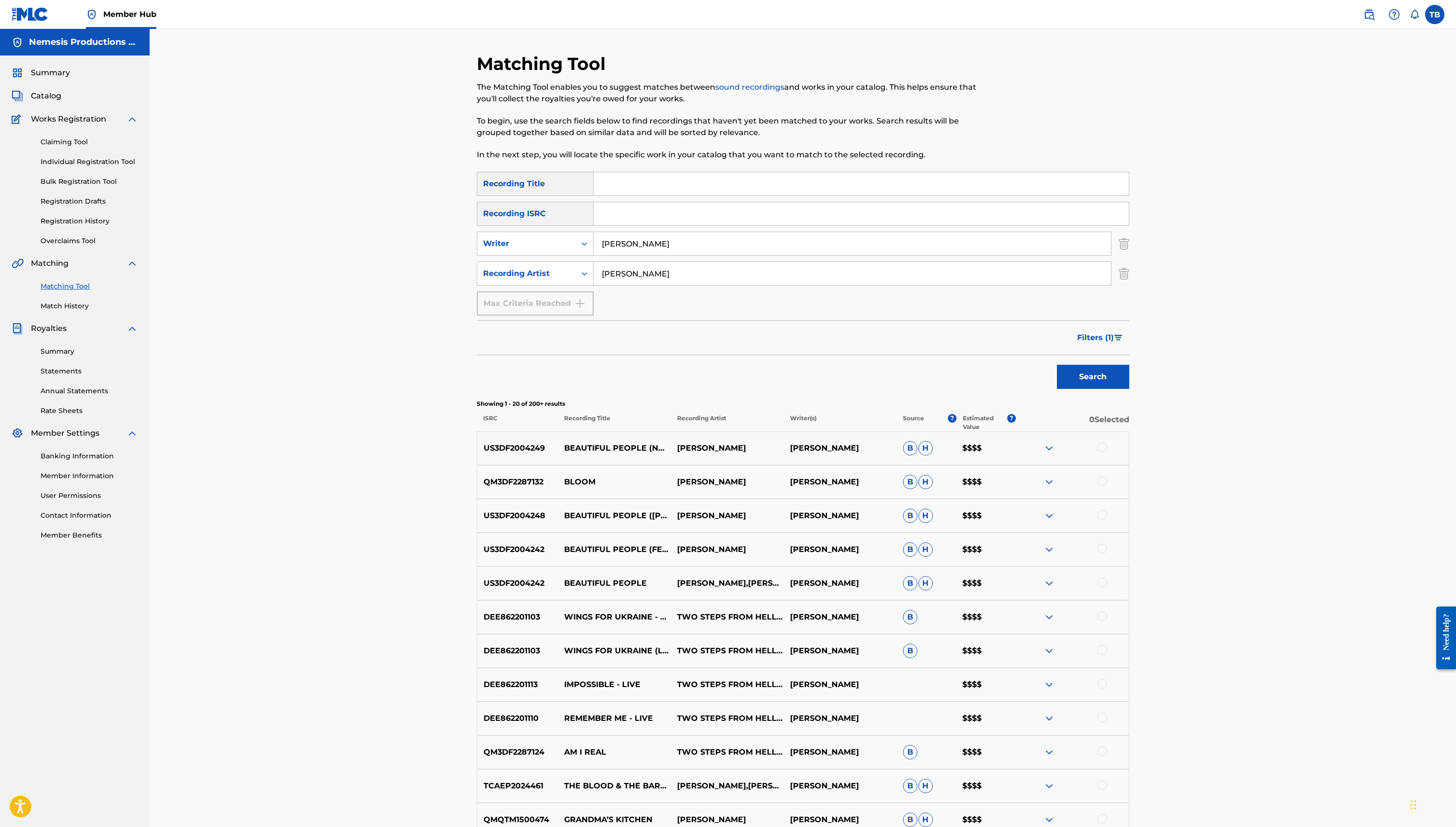
scroll to position [398, 0]
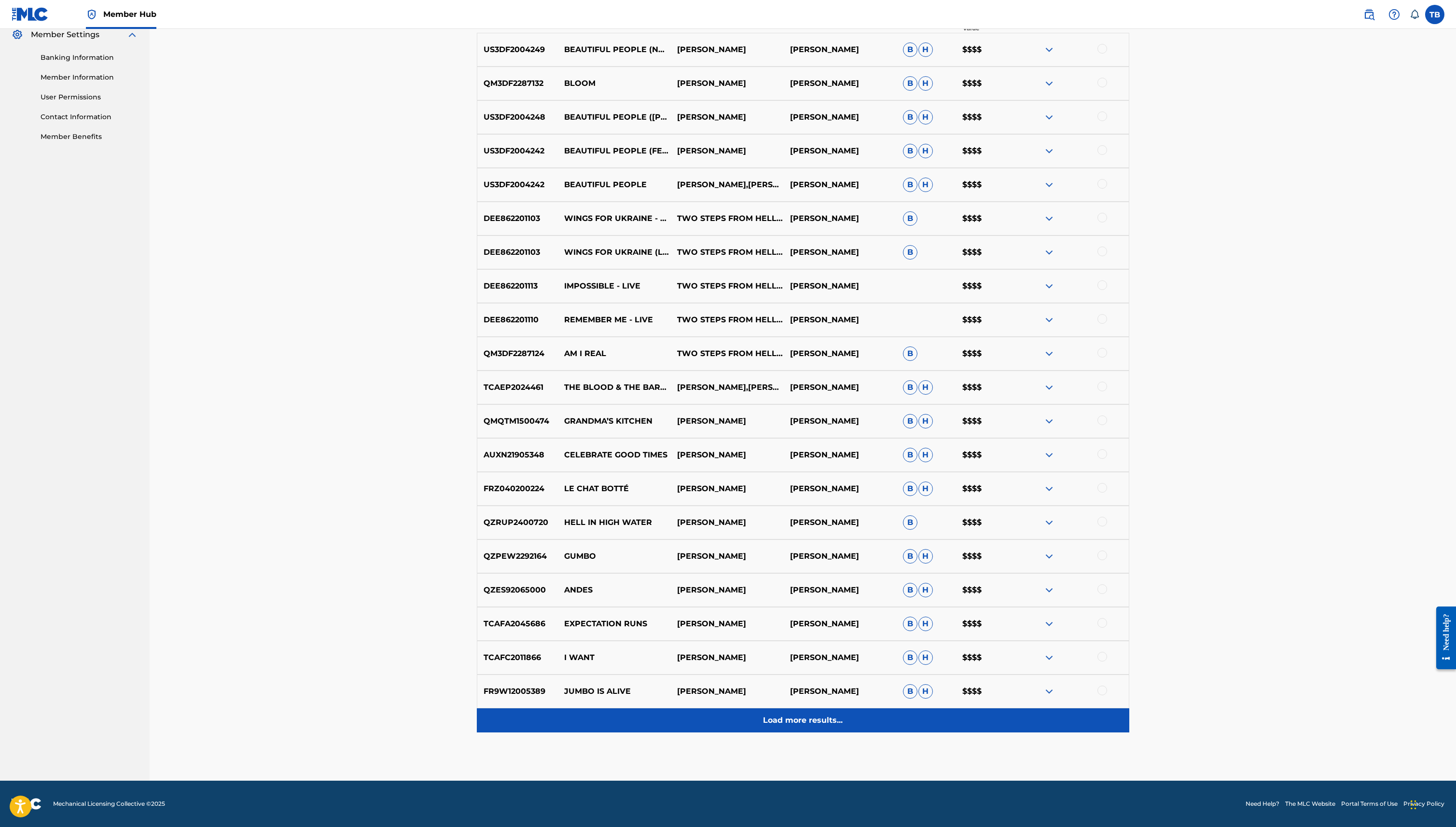
click at [802, 714] on p "Load more results..." at bounding box center [802, 720] width 80 height 11
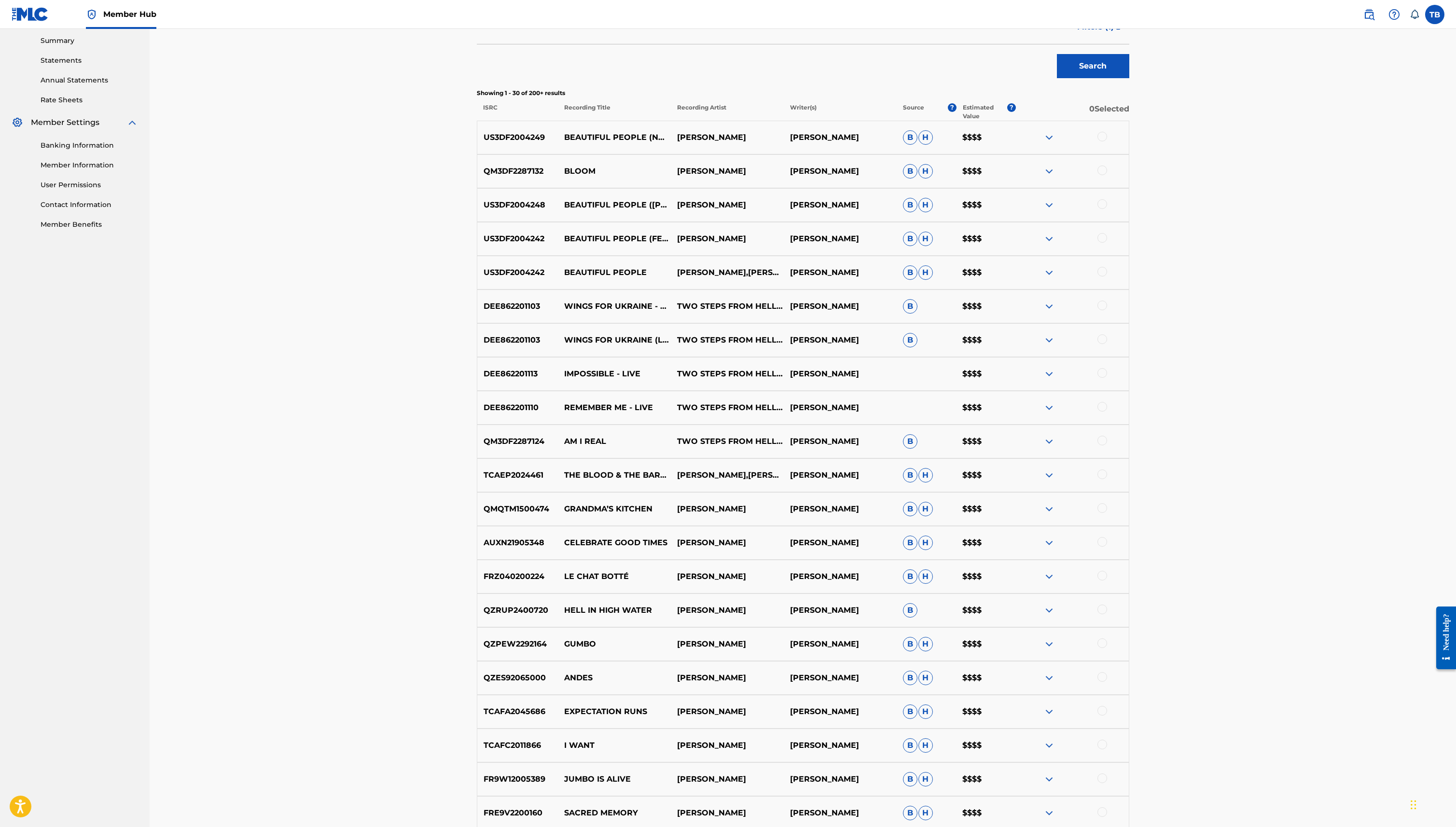
scroll to position [736, 0]
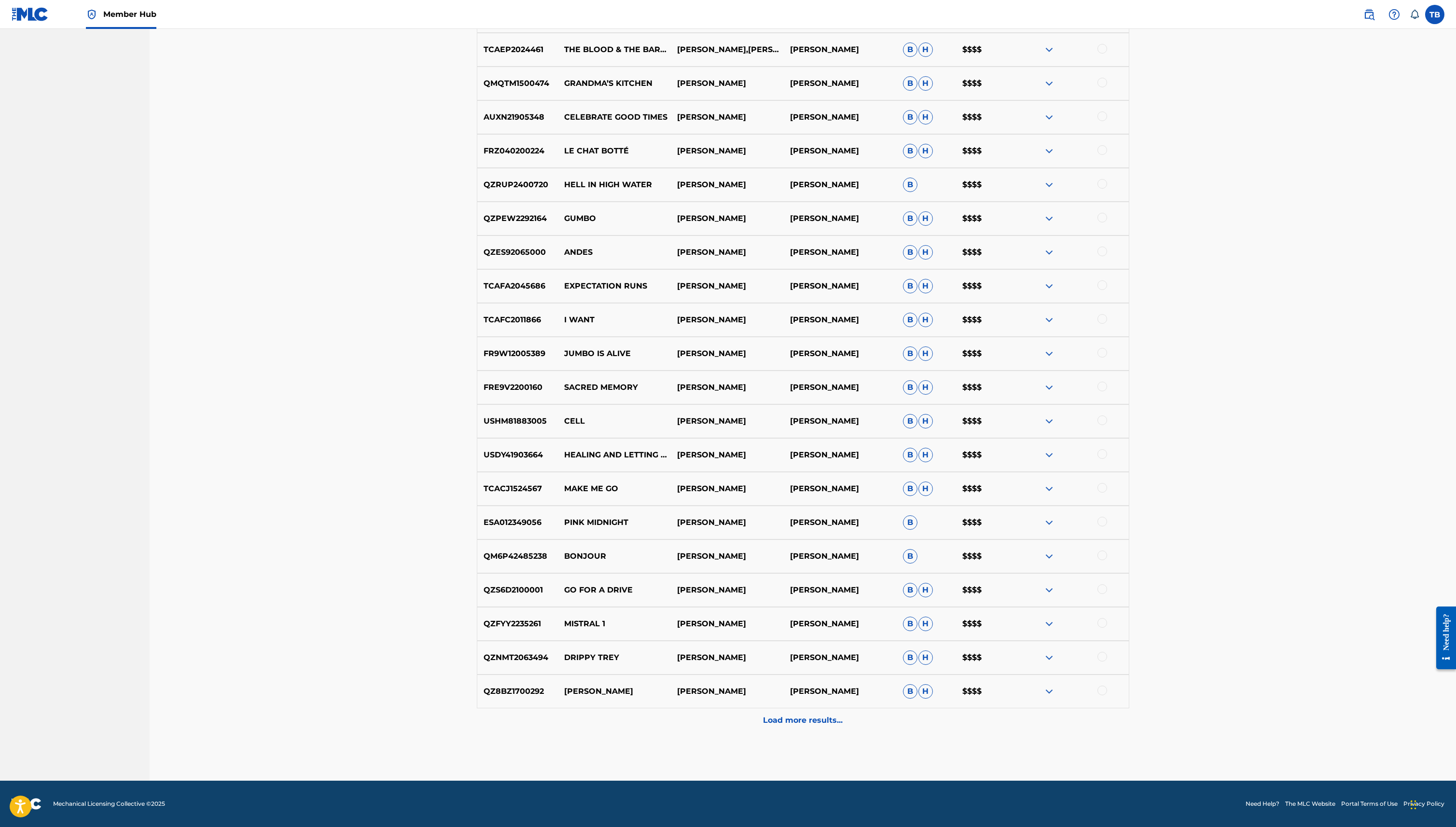
click at [802, 714] on p "Load more results..." at bounding box center [802, 720] width 80 height 11
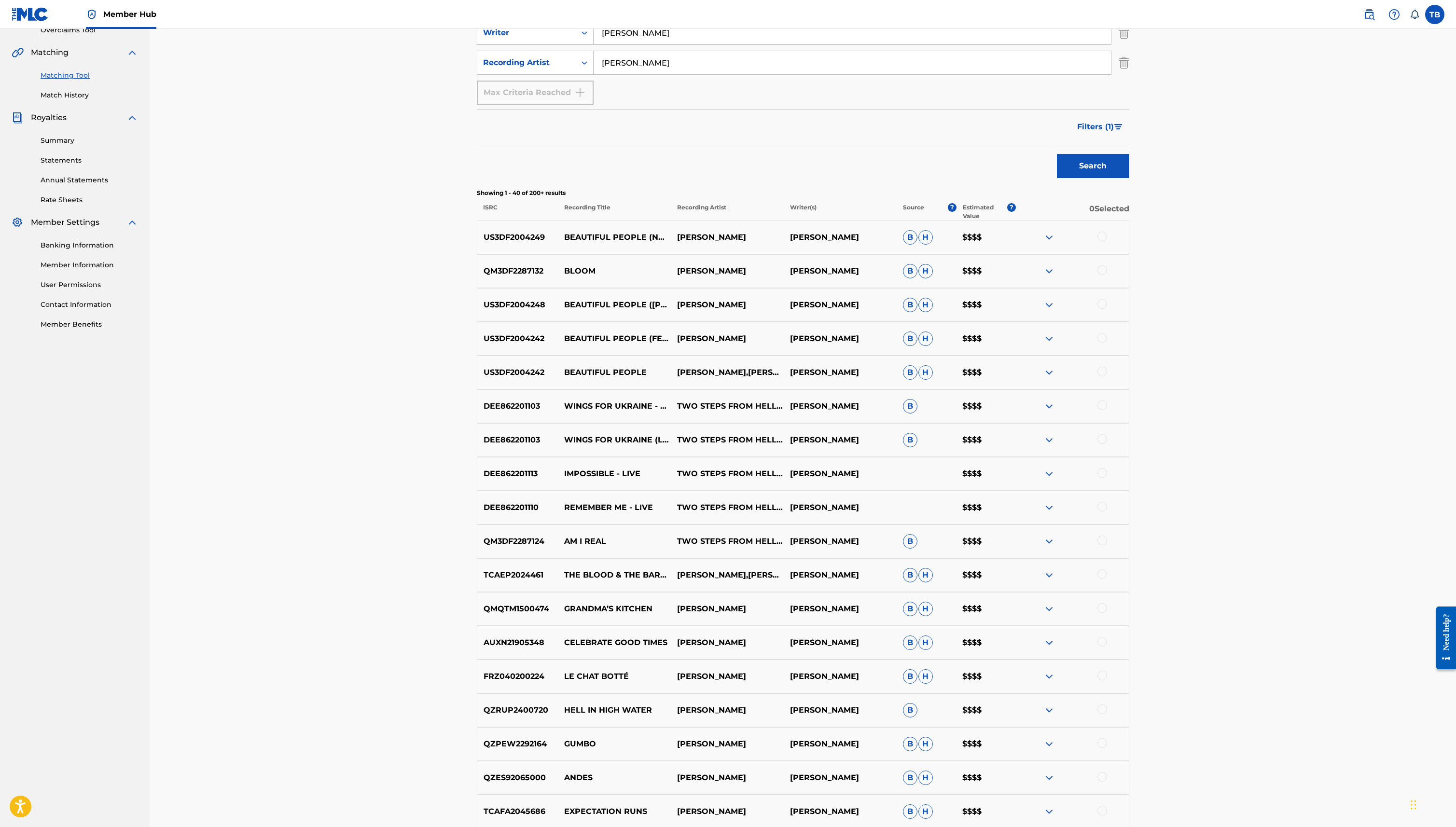
scroll to position [282, 0]
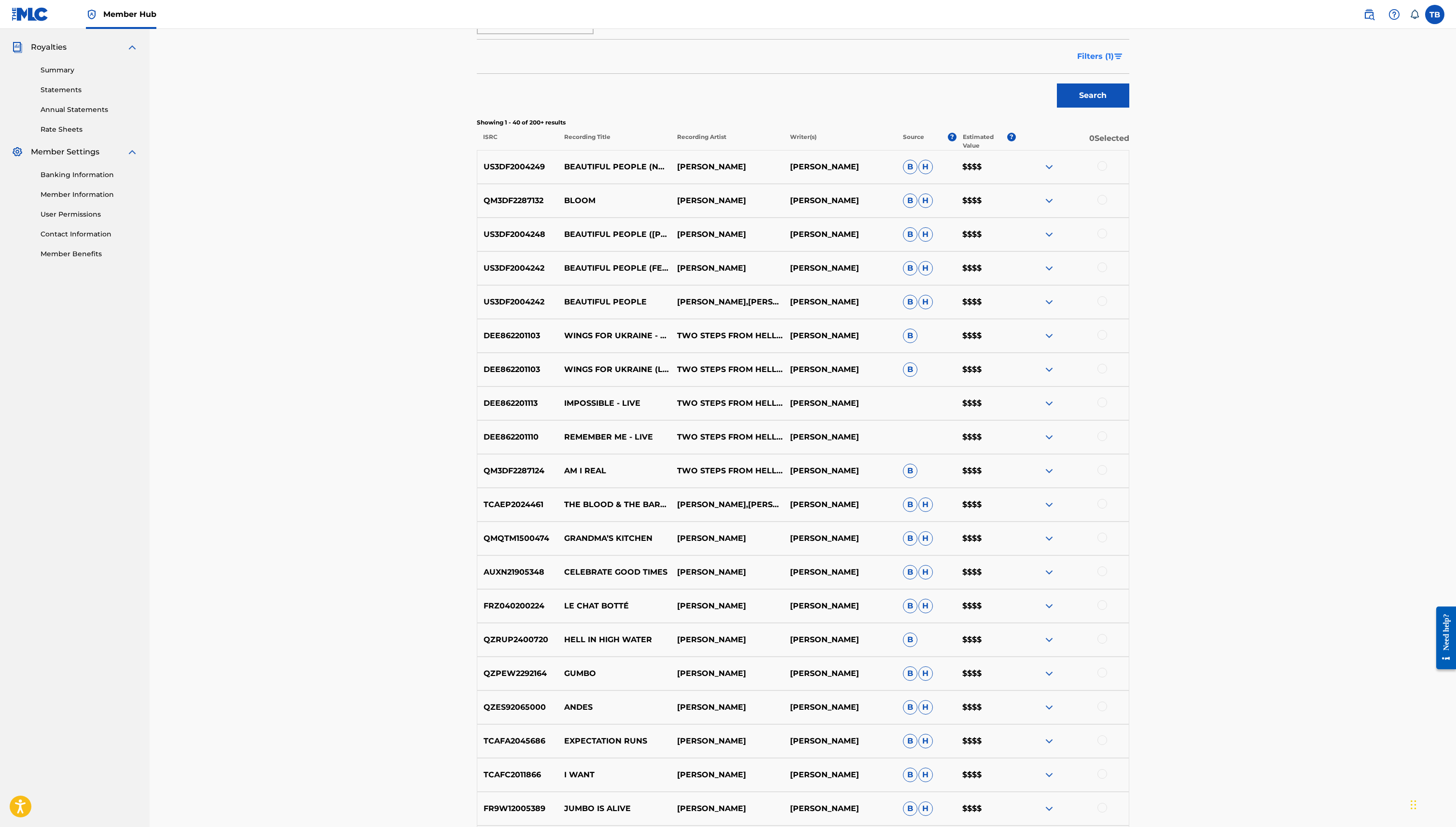
click at [1110, 57] on span "Filters ( 1 )" at bounding box center [1096, 56] width 37 height 11
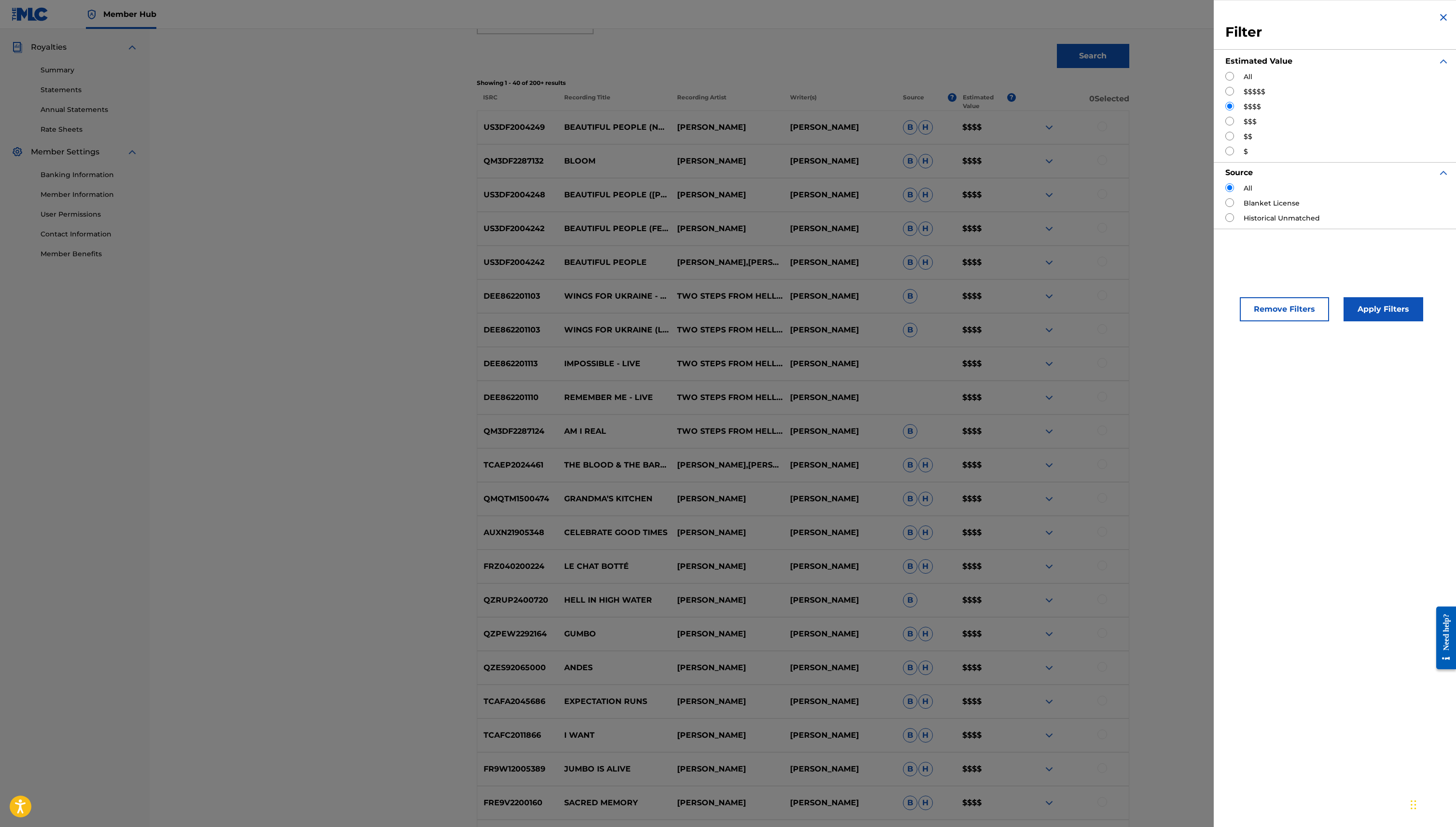
click at [1226, 119] on input "Search Form" at bounding box center [1229, 120] width 9 height 9
radio input "true"
click at [1230, 107] on input "Search Form" at bounding box center [1229, 105] width 9 height 9
radio input "true"
click at [1116, 218] on div "US3DF2004242 BEAUTIFUL PEOPLE (FEAT. [PERSON_NAME]) [PERSON_NAME] [PERSON_NAME]…" at bounding box center [803, 229] width 653 height 34
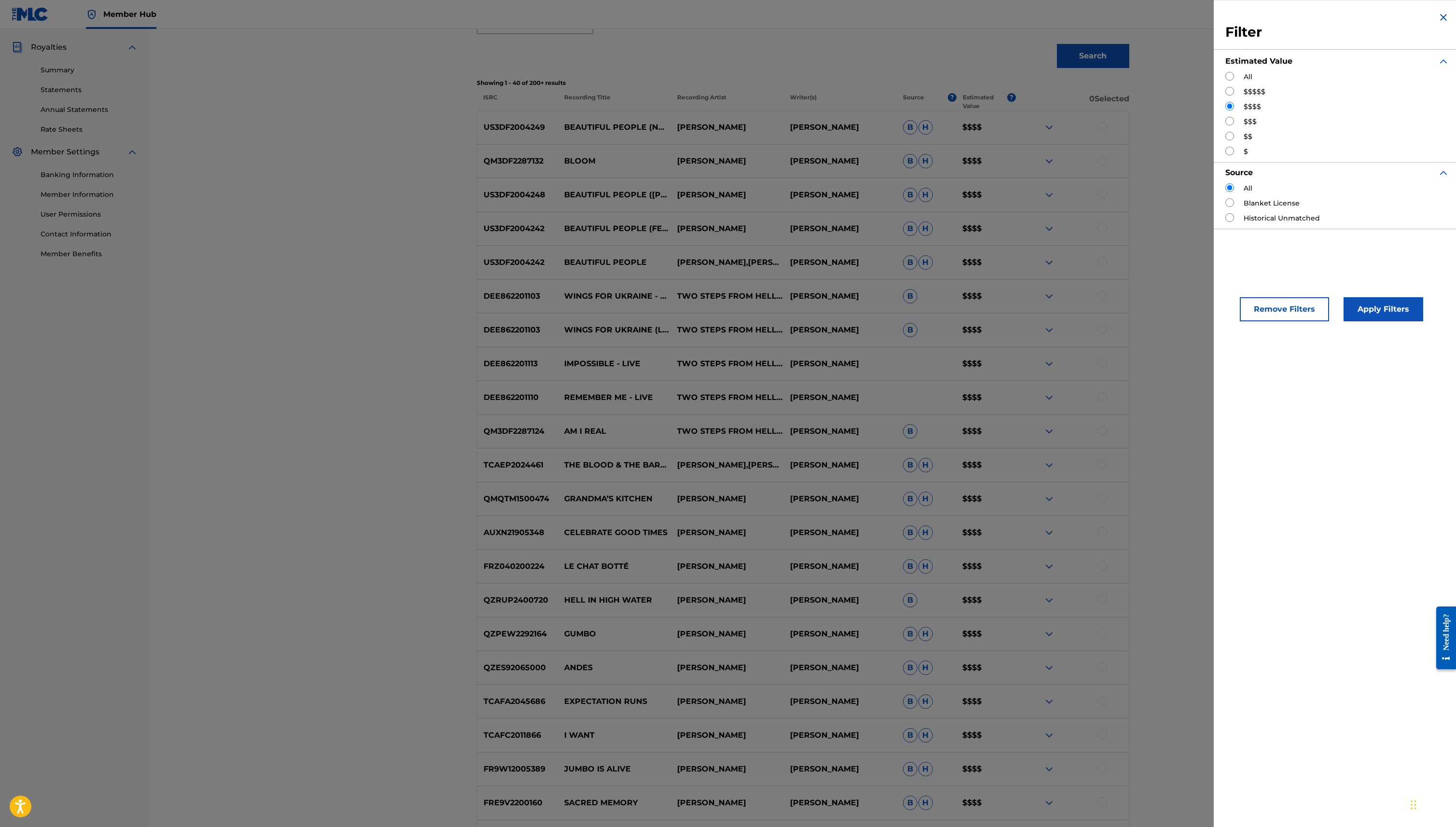
click at [1440, 17] on img "Search Form" at bounding box center [1444, 17] width 11 height 11
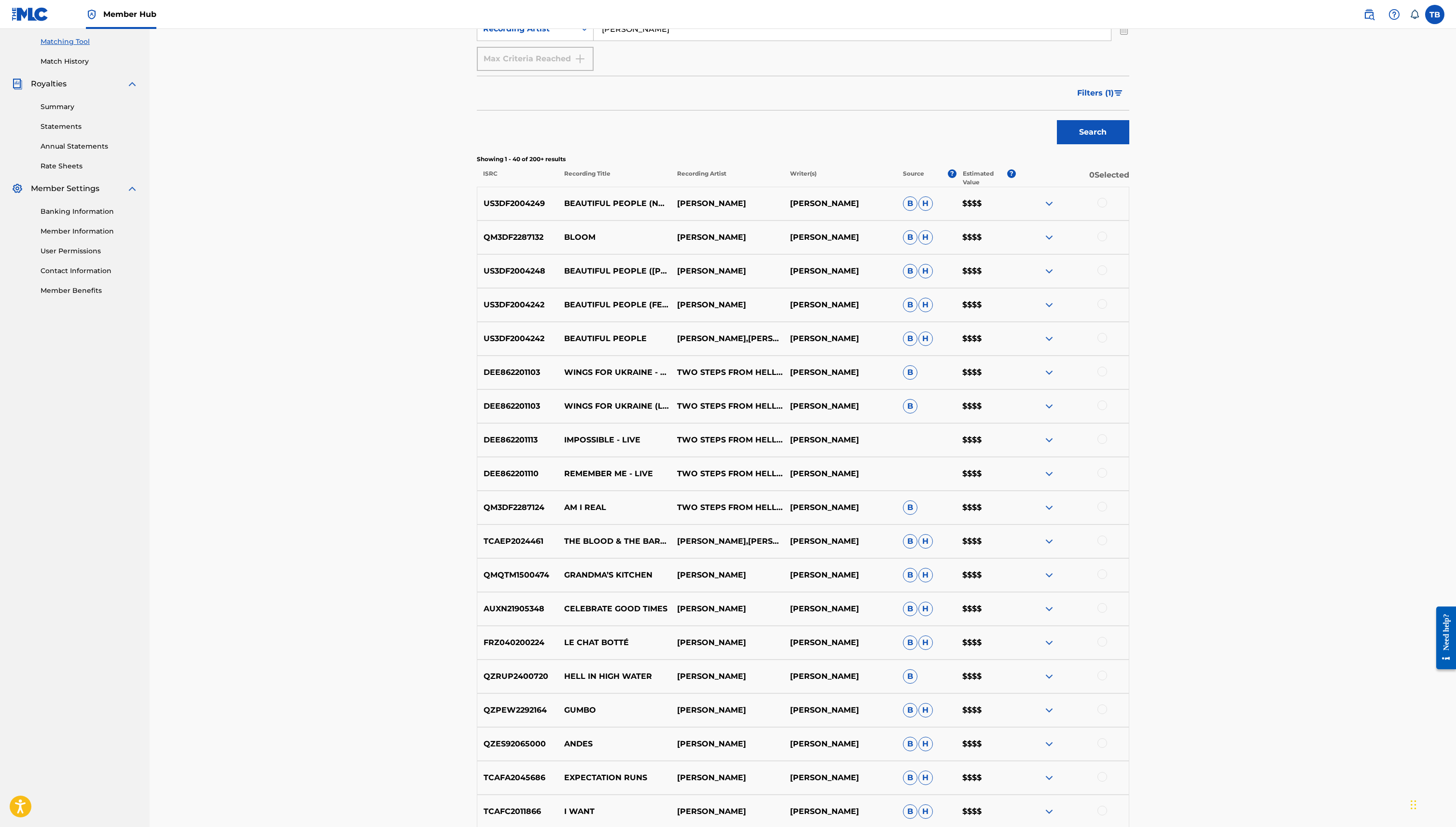
scroll to position [231, 0]
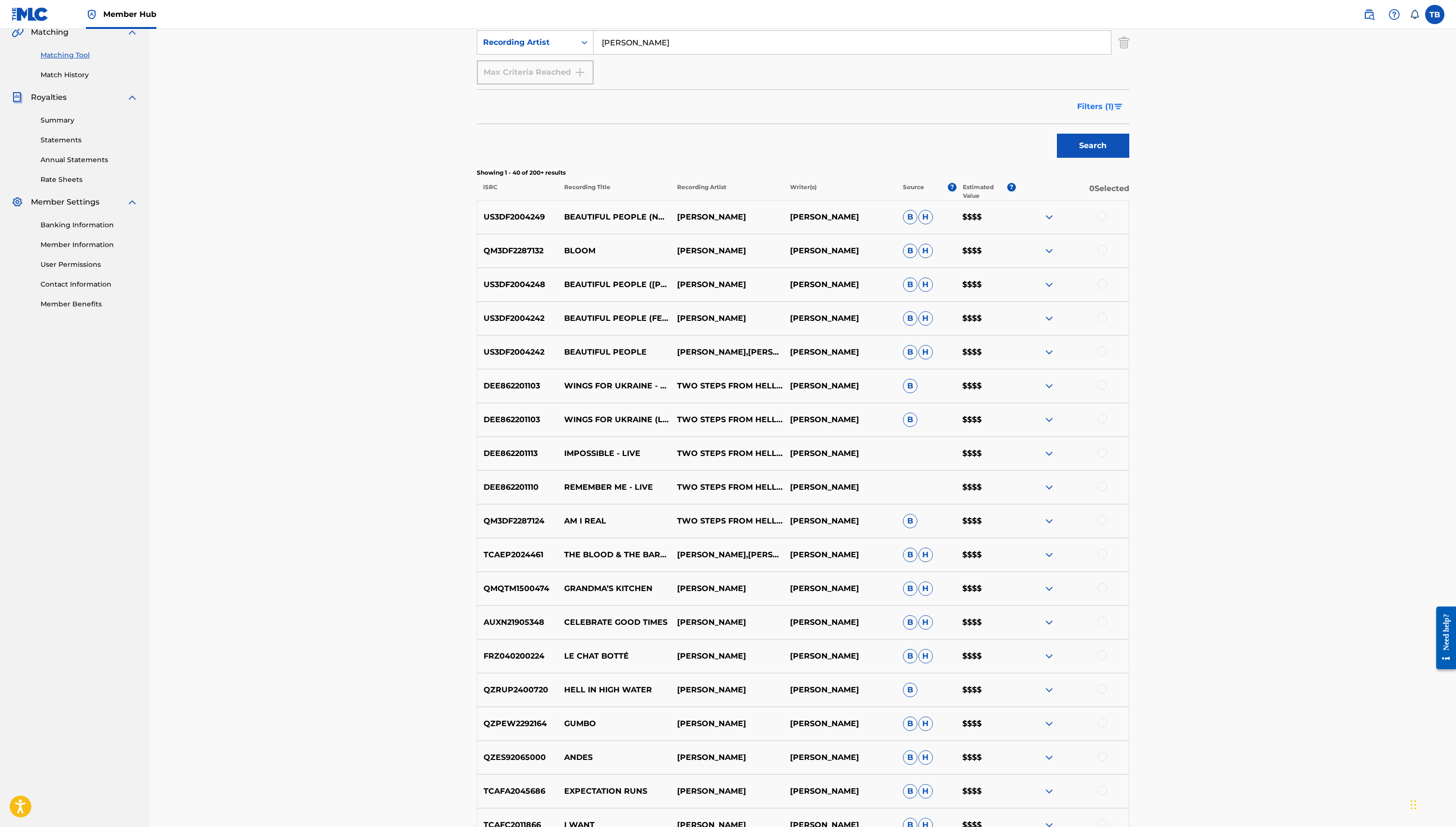
click at [1107, 105] on span "Filters ( 1 )" at bounding box center [1096, 106] width 37 height 11
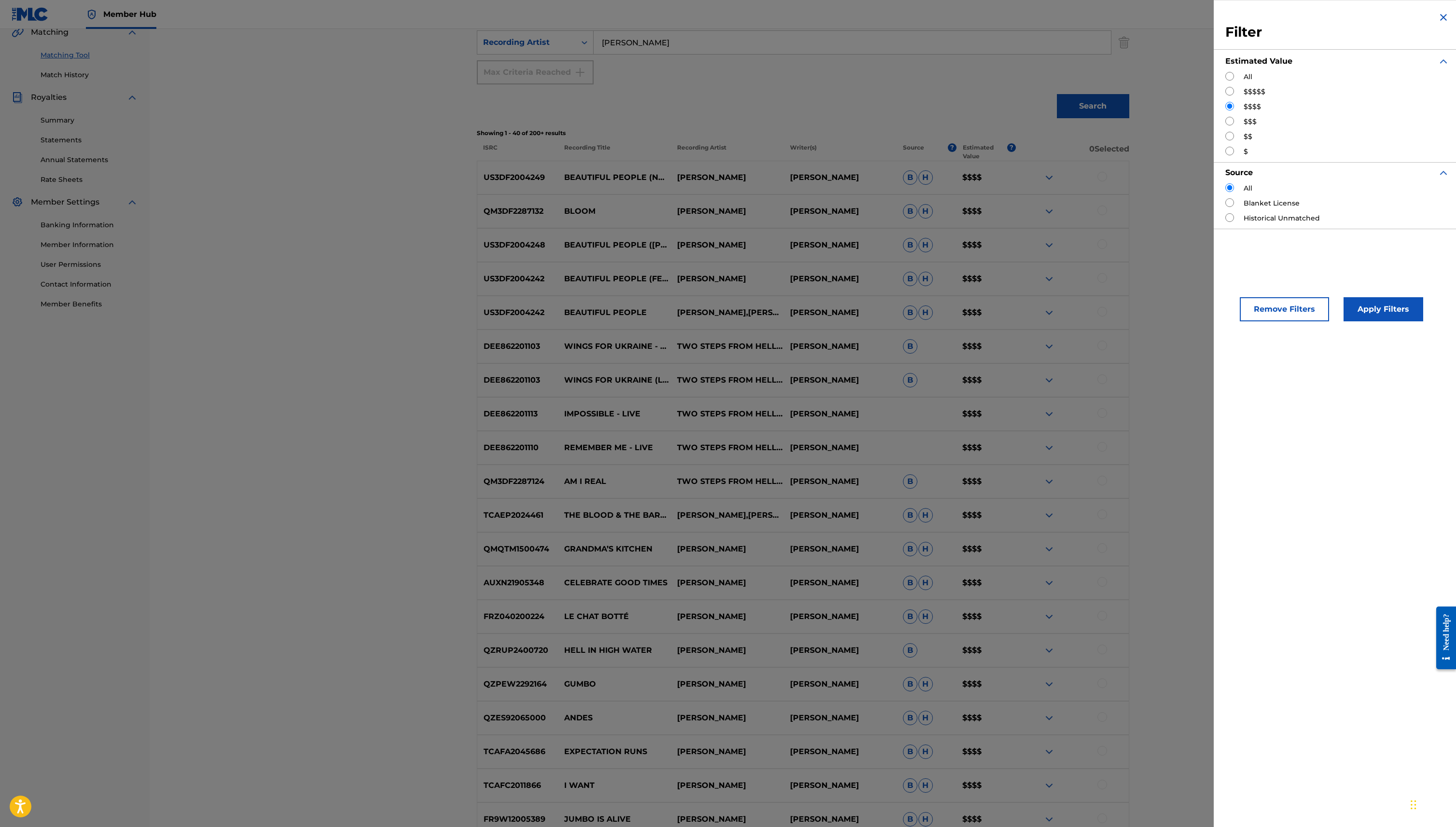
click at [1225, 121] on div "Filter Estimated Value All $$$$$ $$$$ $$$ $$ $ Source All Blanket License Histo…" at bounding box center [1336, 119] width 247 height 240
click at [1231, 76] on input "Search Form" at bounding box center [1229, 76] width 9 height 9
radio input "true"
click at [1377, 300] on button "Apply Filters" at bounding box center [1383, 308] width 80 height 24
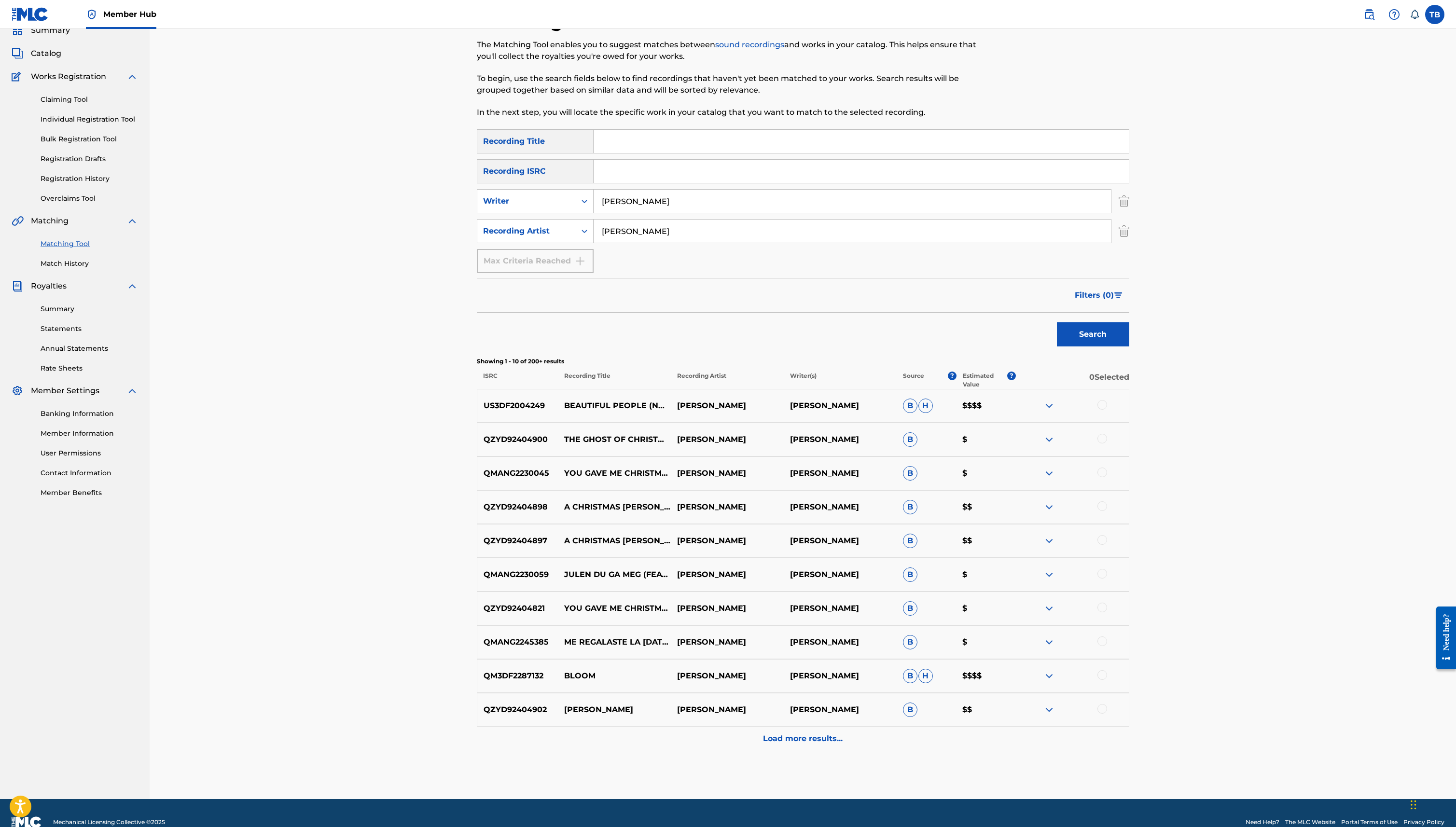
scroll to position [61, 0]
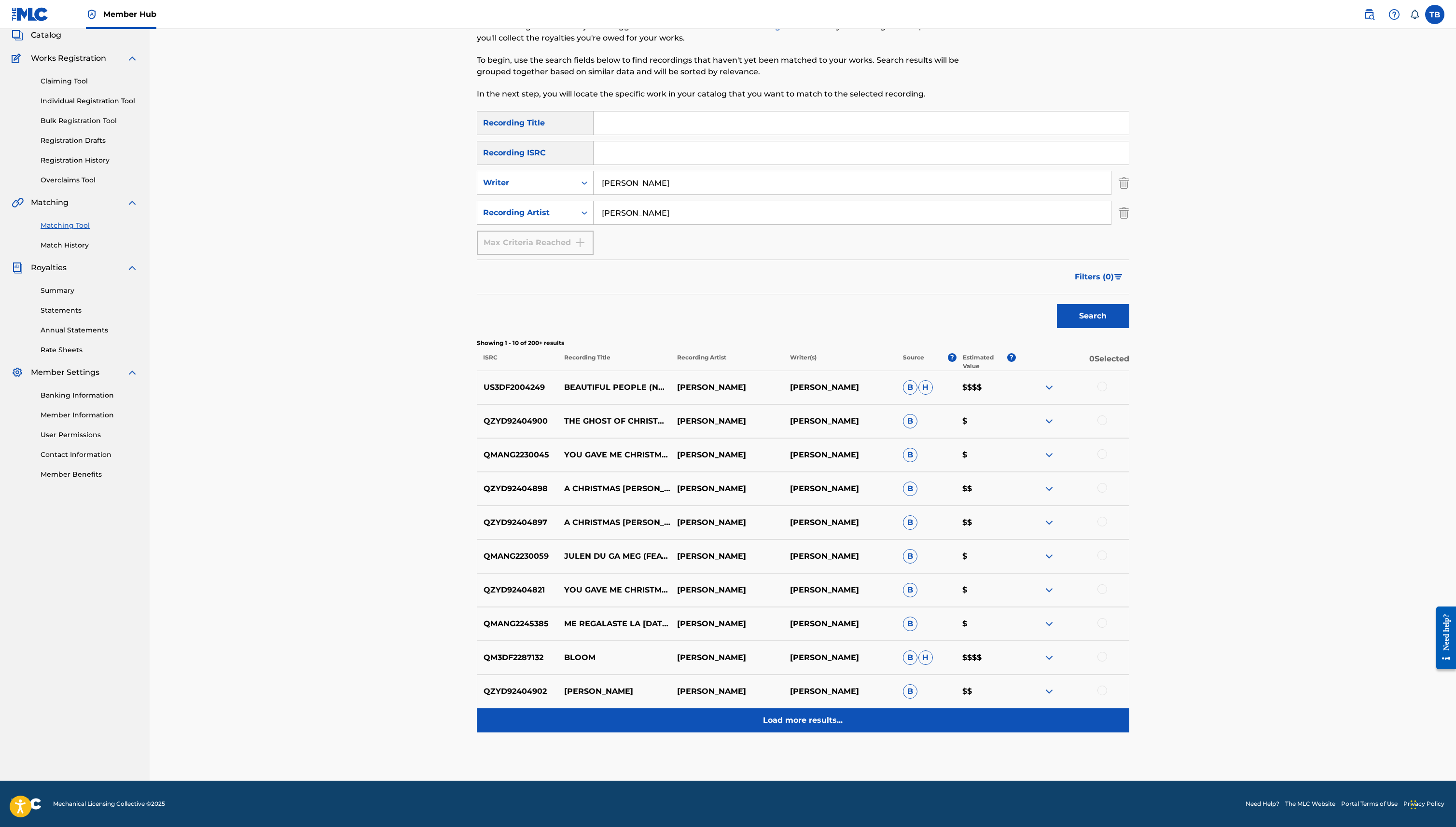
click at [772, 713] on div "Load more results..." at bounding box center [803, 720] width 653 height 24
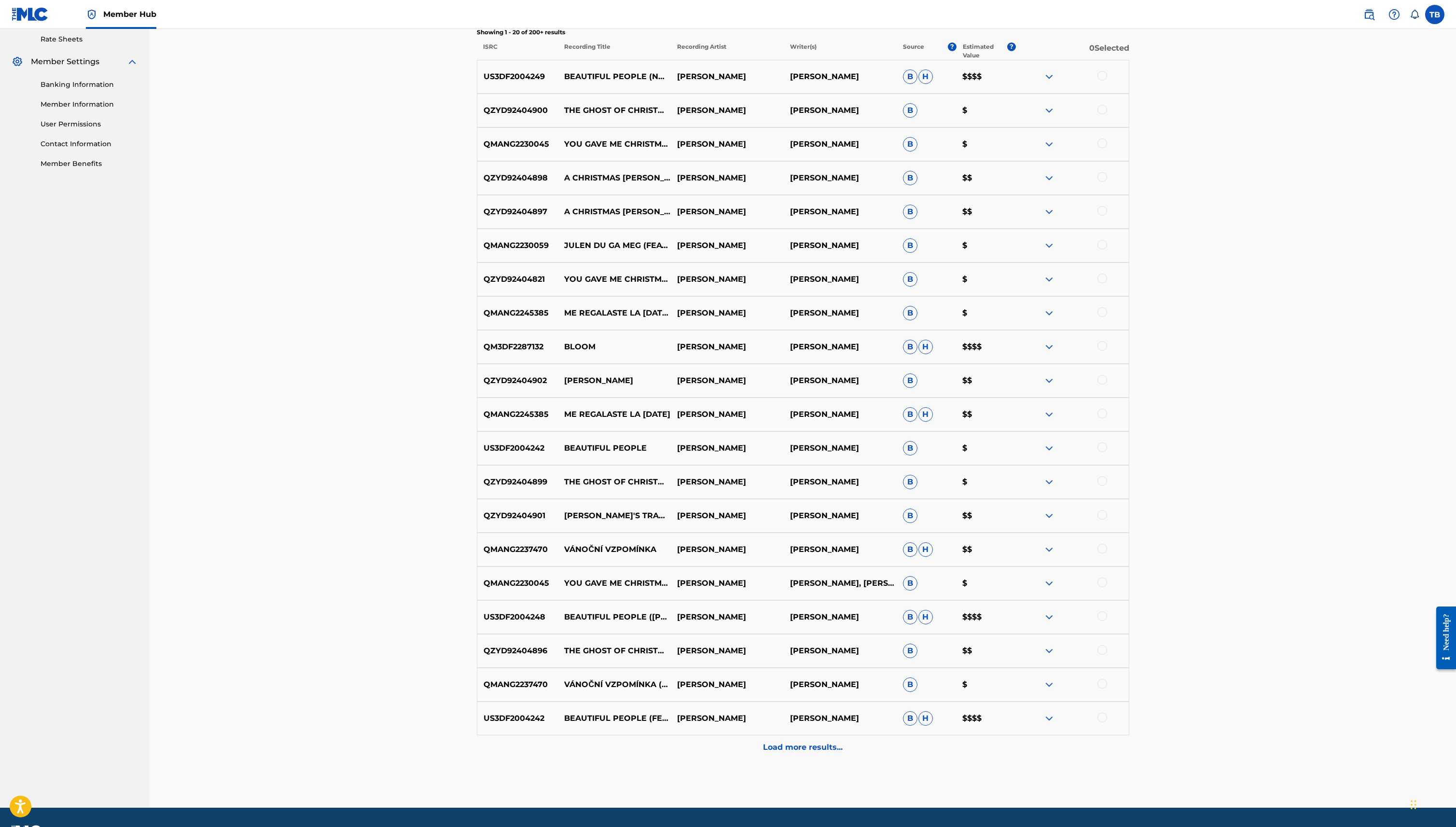
scroll to position [398, 0]
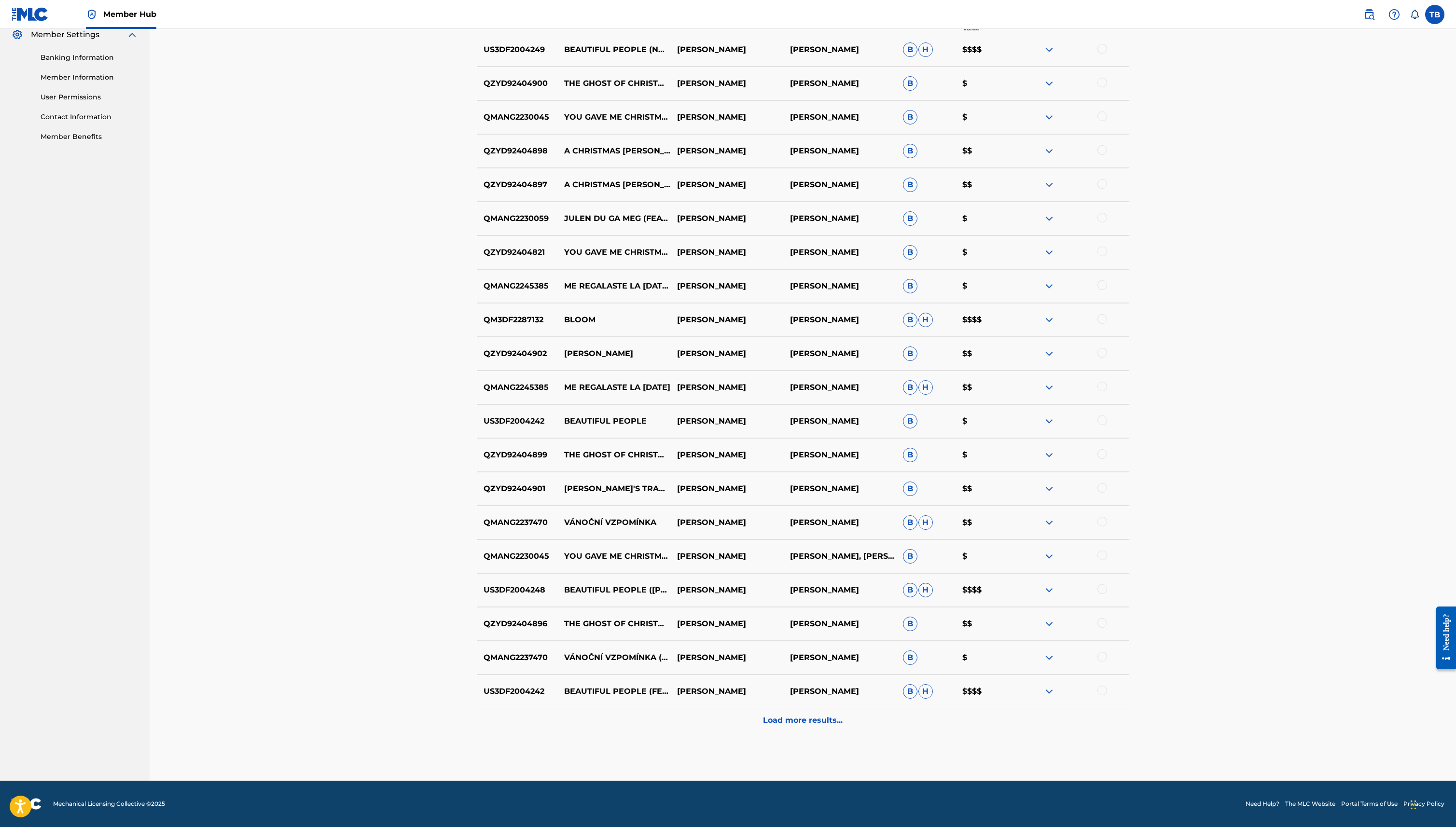
click at [772, 713] on div "Load more results..." at bounding box center [803, 720] width 653 height 24
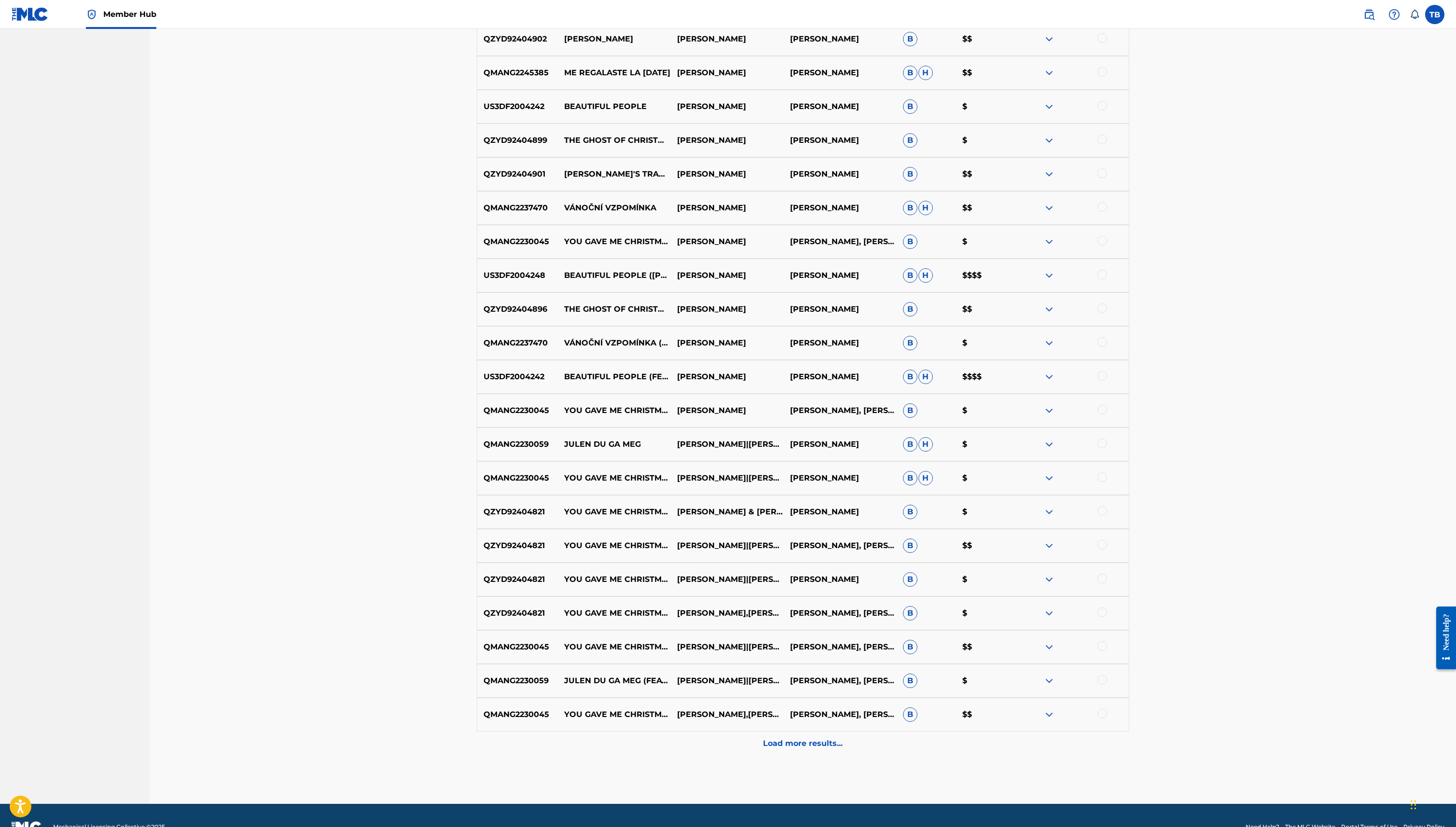
scroll to position [736, 0]
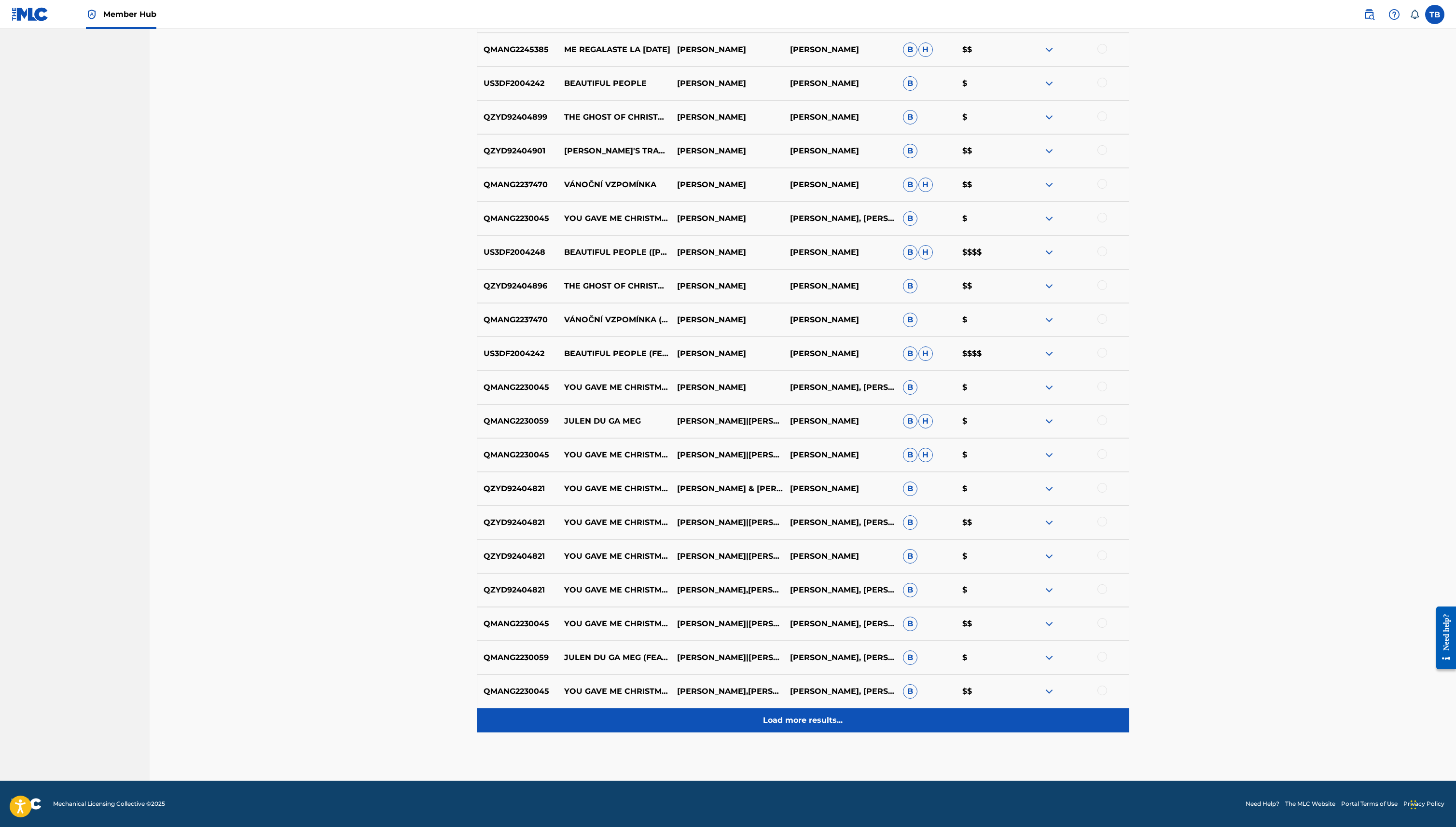
click at [796, 723] on p "Load more results..." at bounding box center [802, 720] width 80 height 11
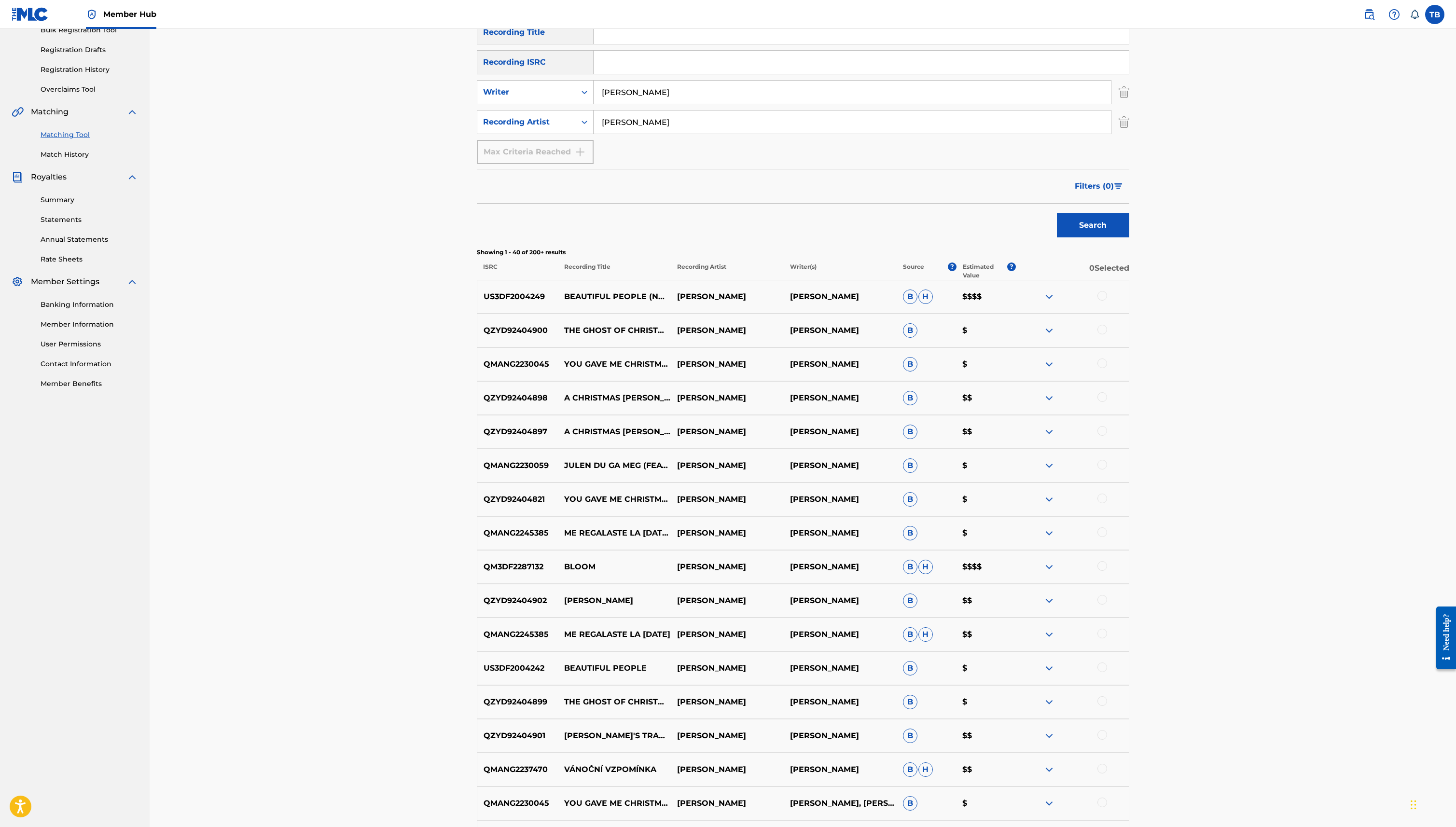
scroll to position [0, 0]
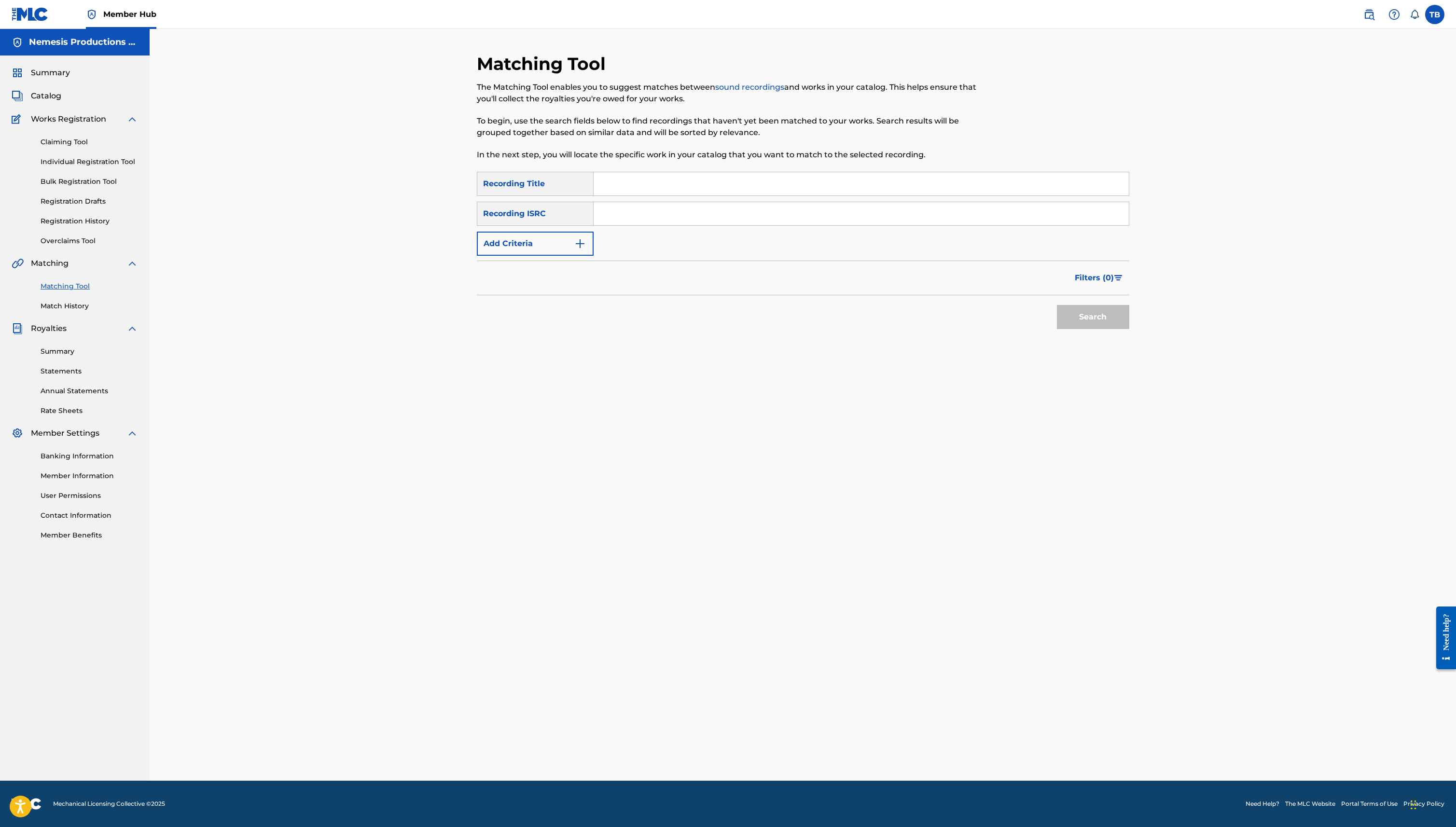
click at [839, 119] on p "To begin, use the search fields below to find recordings that haven't yet been …" at bounding box center [728, 127] width 503 height 23
click at [75, 146] on link "Claiming Tool" at bounding box center [89, 141] width 98 height 10
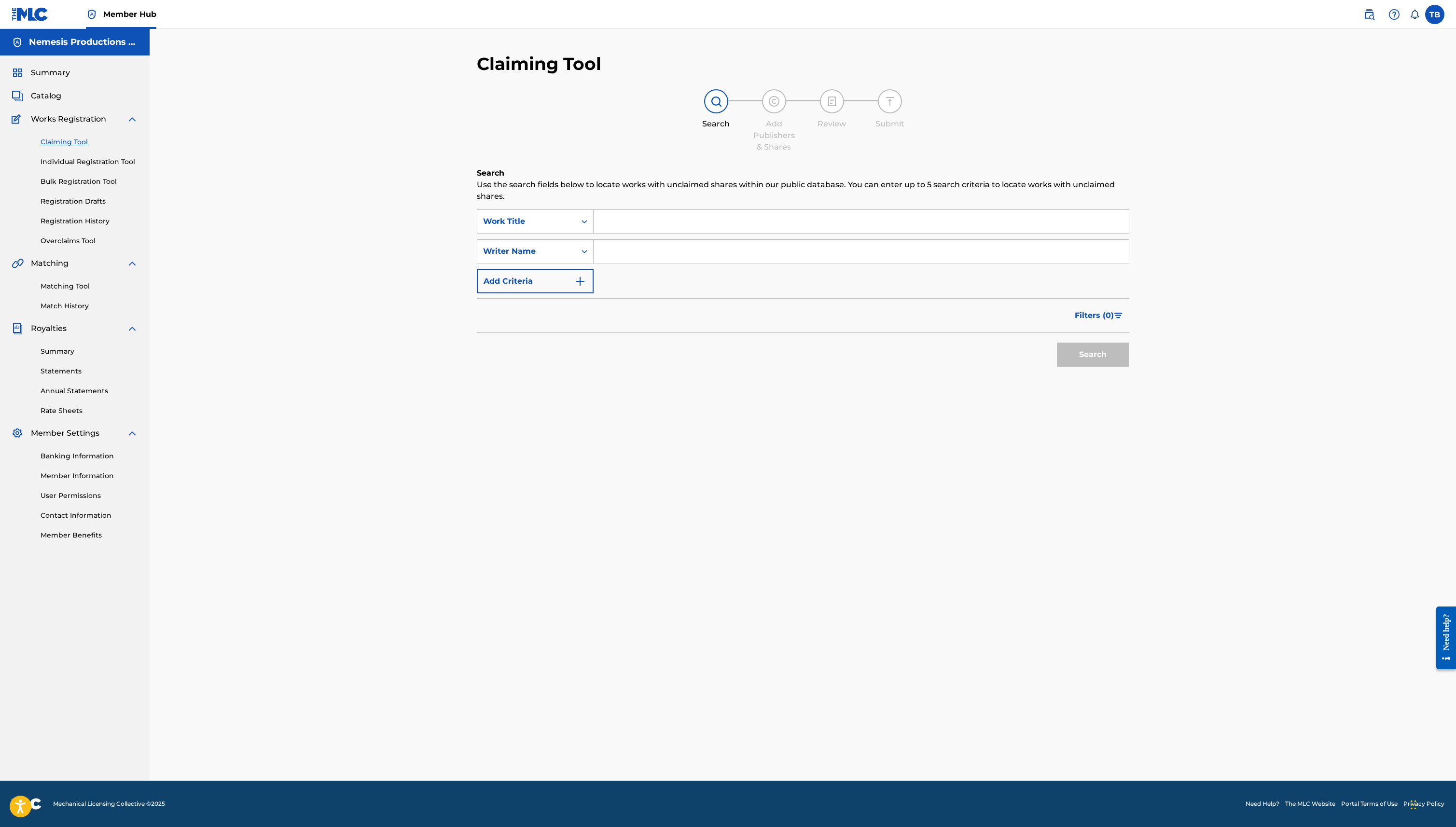
click at [661, 248] on input "Search Form" at bounding box center [861, 251] width 535 height 23
type input "[PERSON_NAME]"
click at [1057, 342] on button "Search" at bounding box center [1093, 354] width 72 height 24
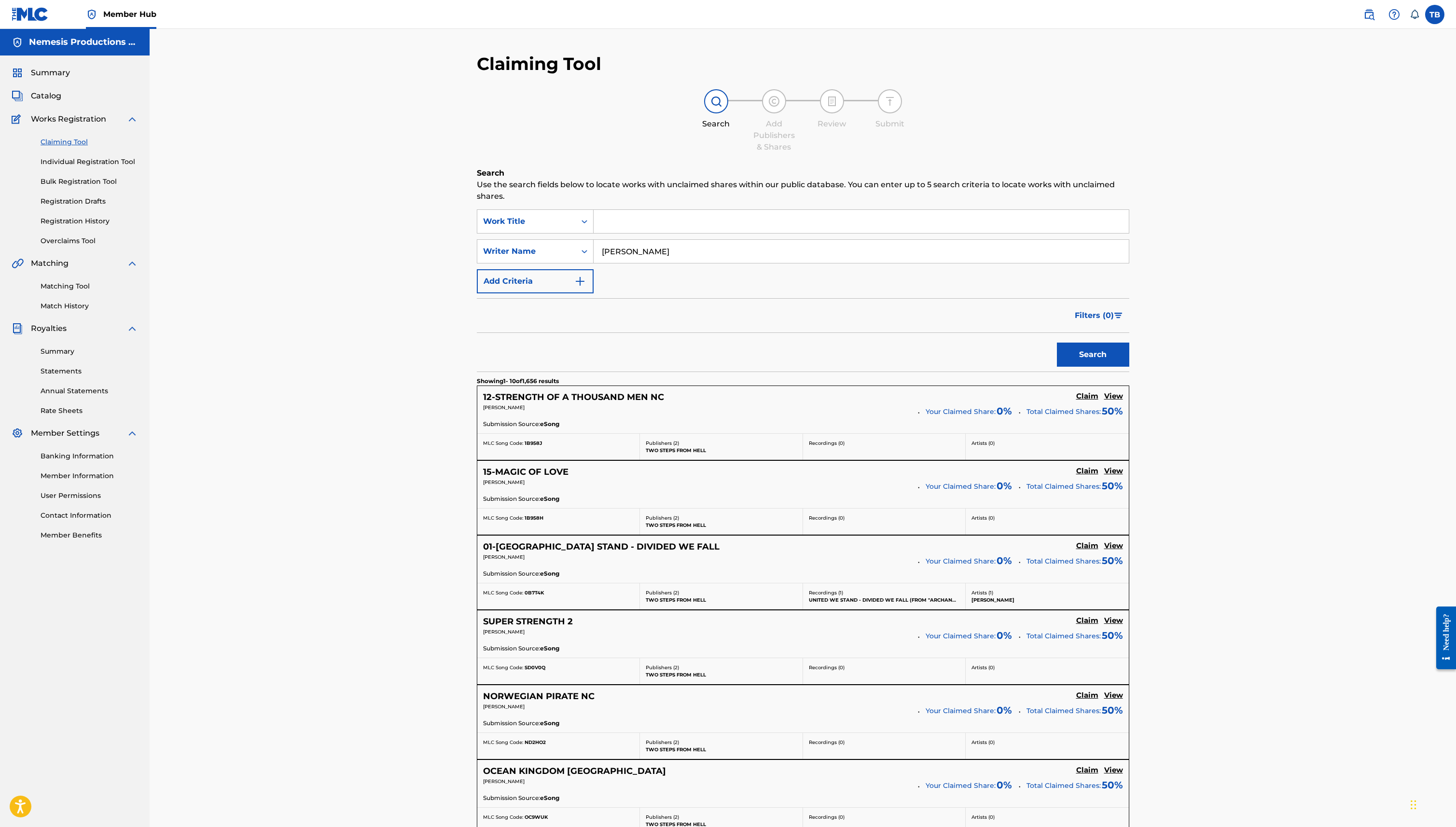
click at [668, 424] on div "Submission Source: eSong" at bounding box center [802, 425] width 640 height 10
click at [1117, 392] on h5 "View" at bounding box center [1114, 396] width 19 height 9
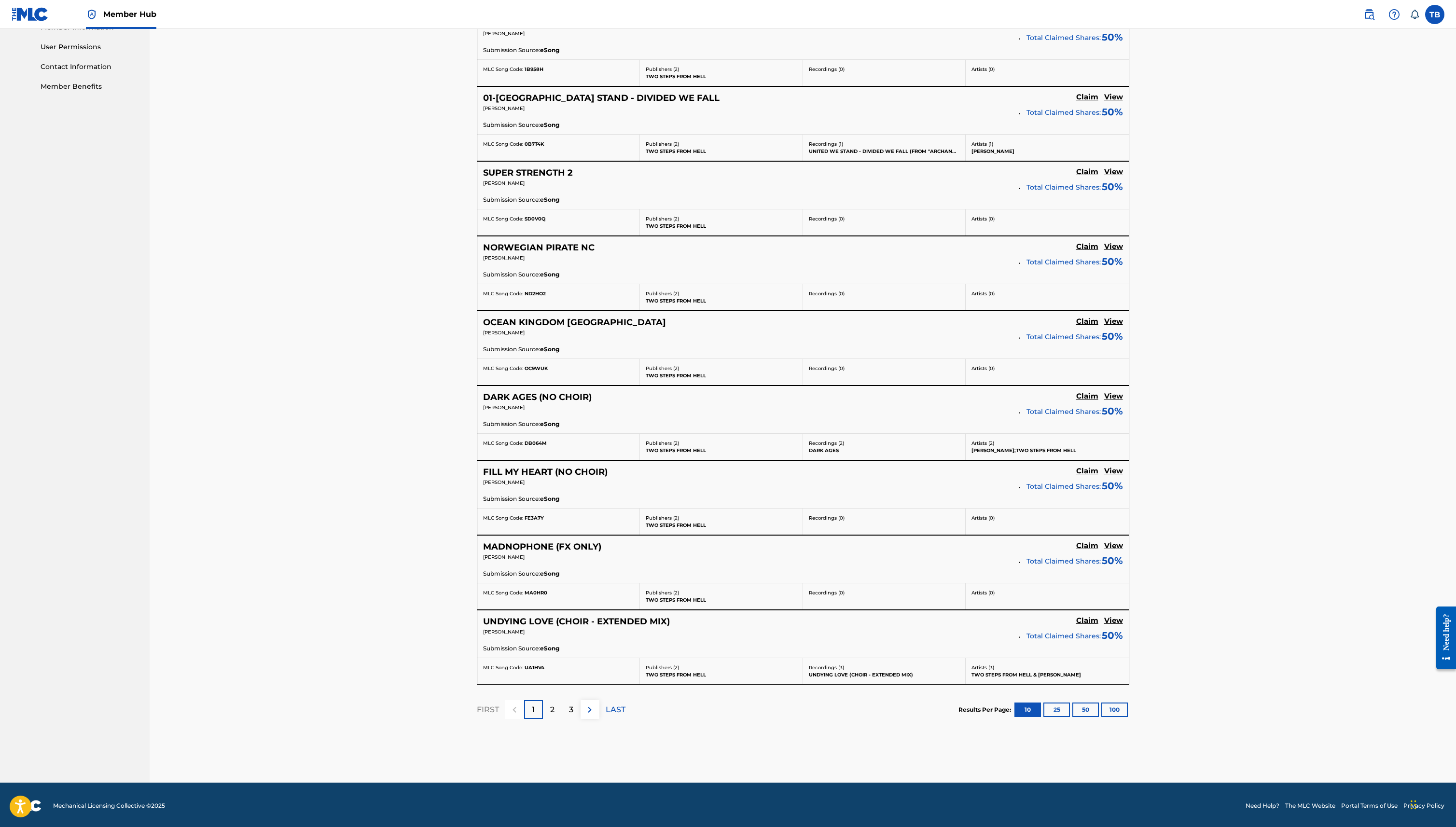
scroll to position [450, 0]
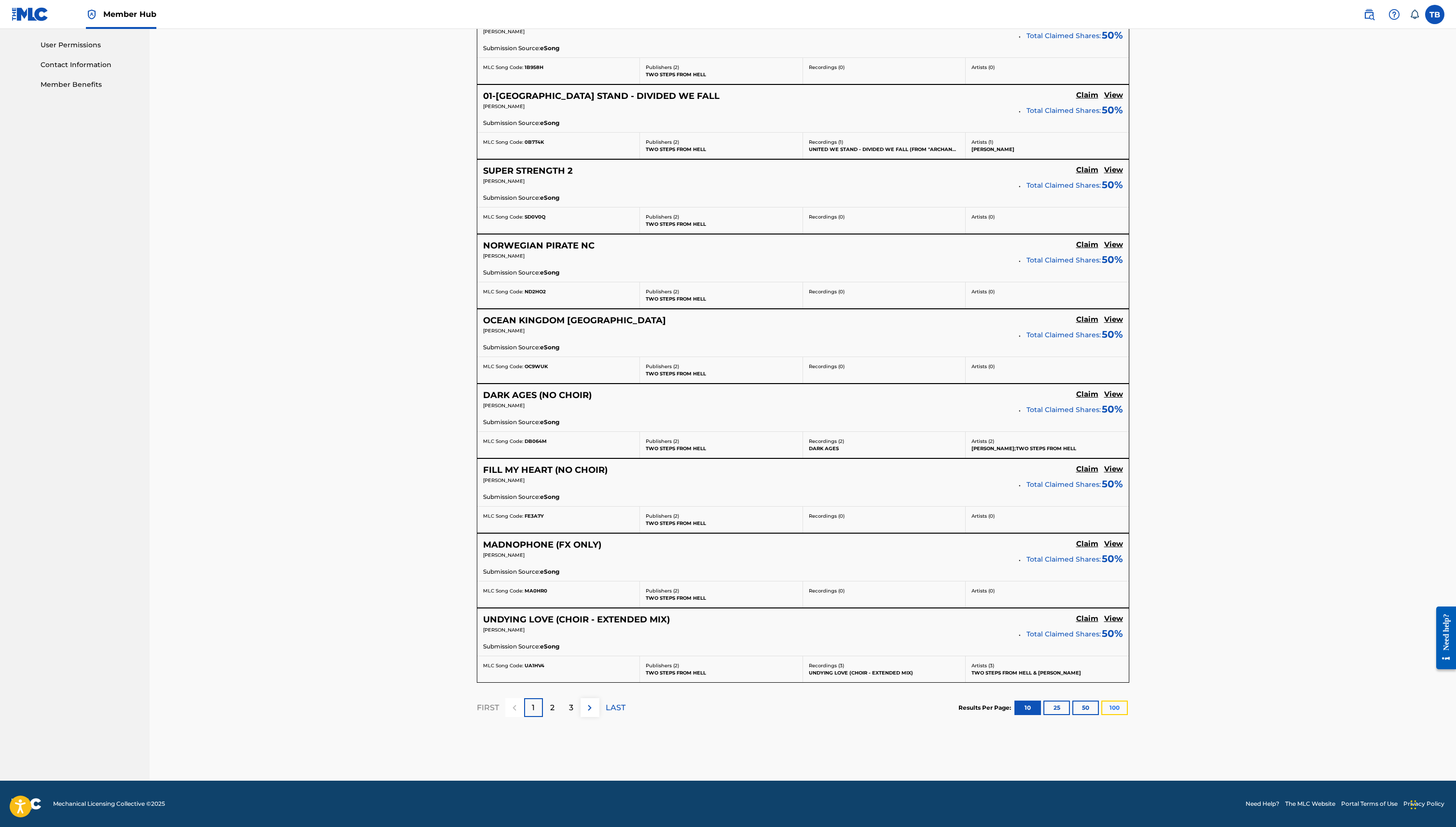
click at [1112, 705] on button "100" at bounding box center [1115, 708] width 27 height 14
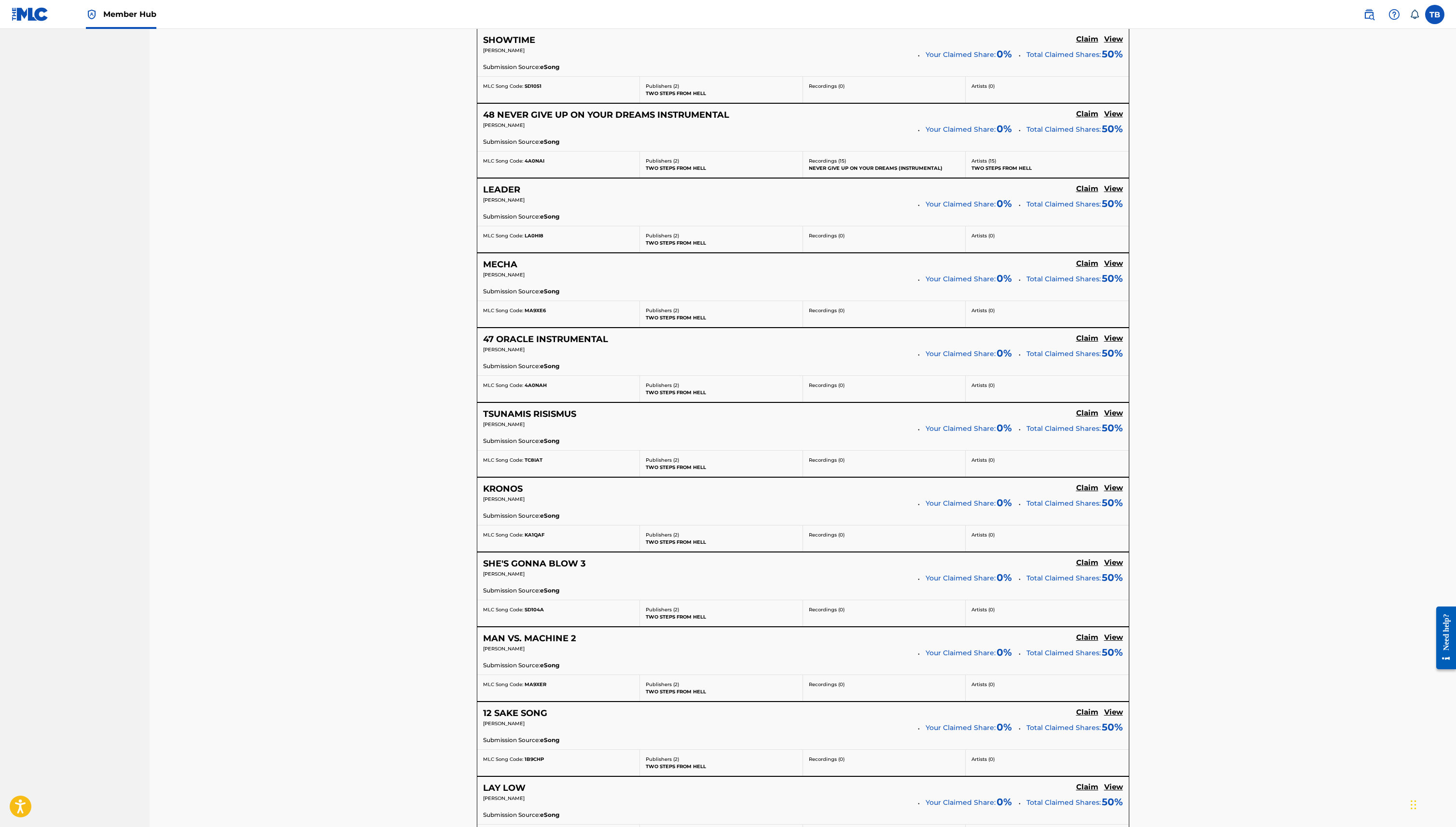
scroll to position [7173, 0]
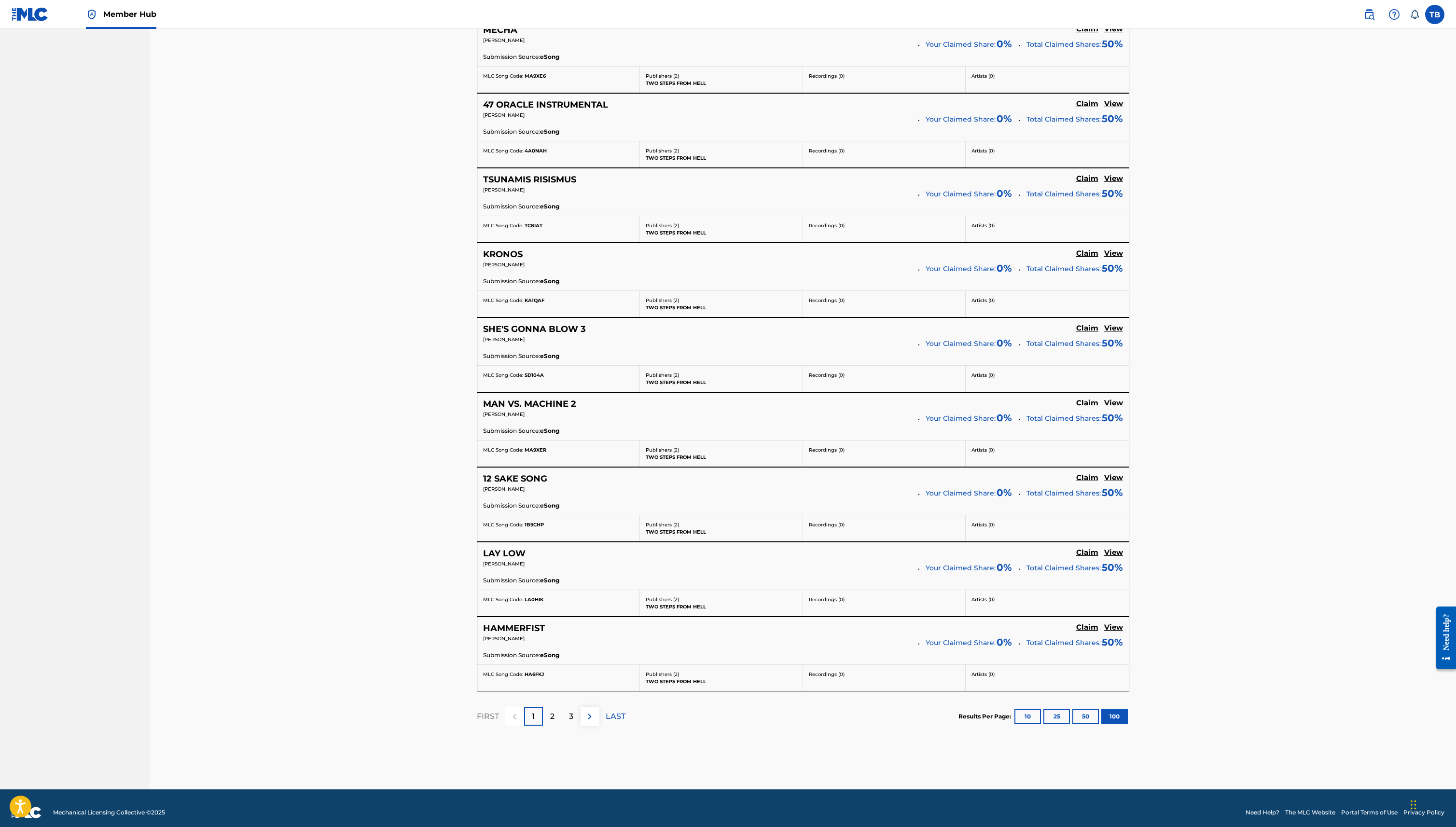
click at [554, 726] on div "FIRST 1 2 3 LAST" at bounding box center [551, 716] width 149 height 49
click at [555, 712] on div "2" at bounding box center [552, 716] width 19 height 19
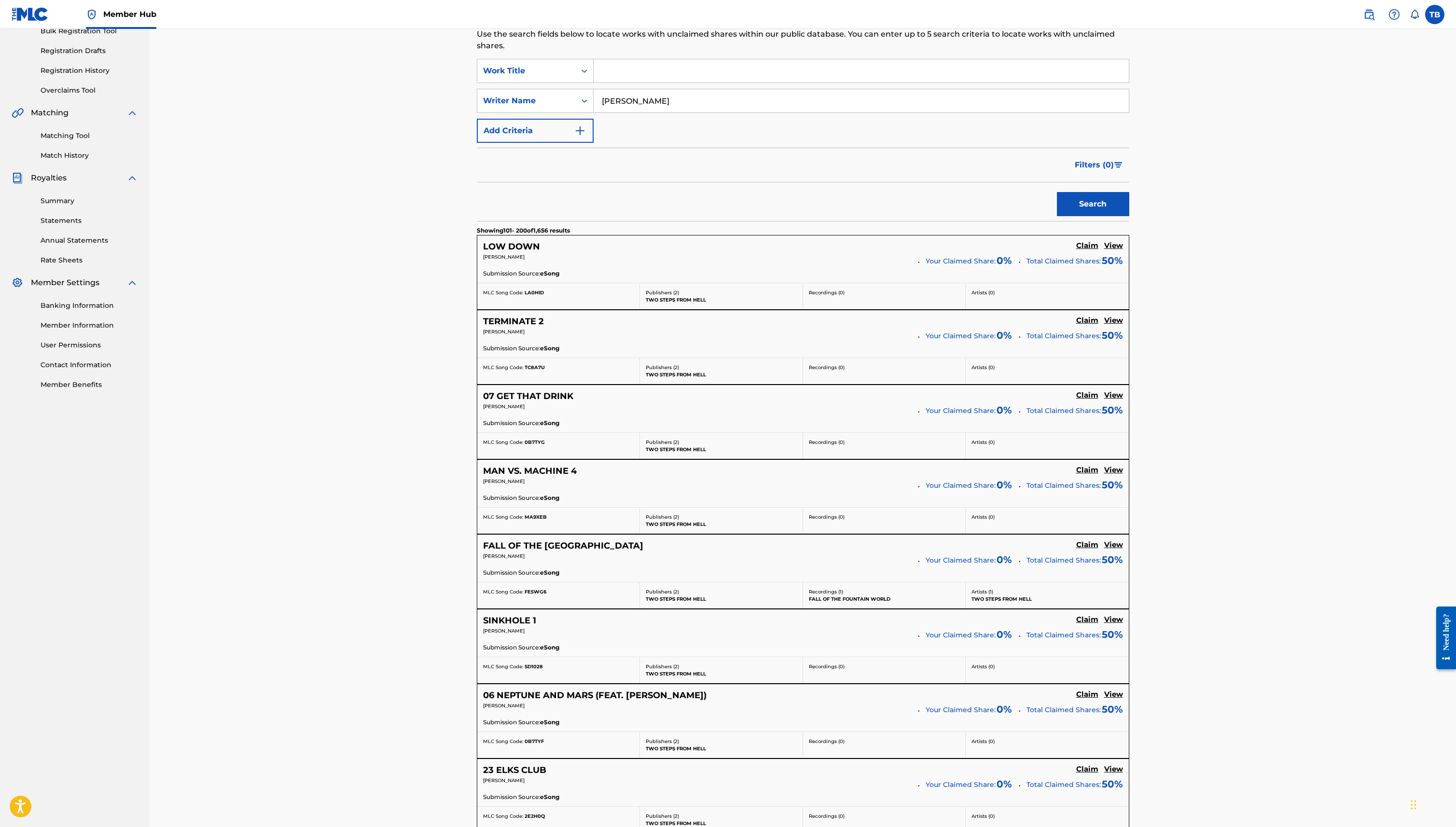
scroll to position [0, 0]
